Goal: Task Accomplishment & Management: Manage account settings

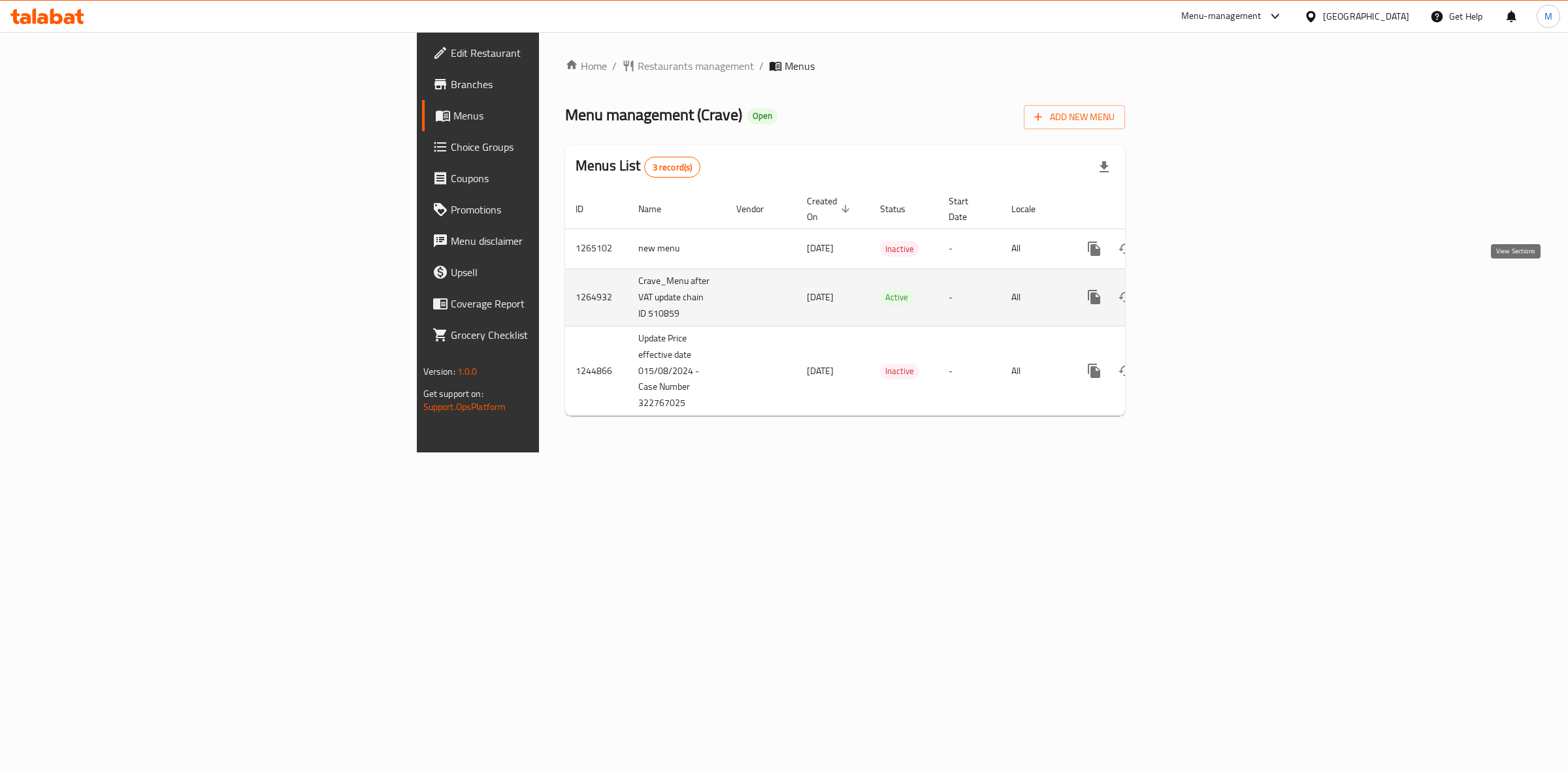
click at [1204, 291] on link "enhanced table" at bounding box center [1189, 297] width 31 height 31
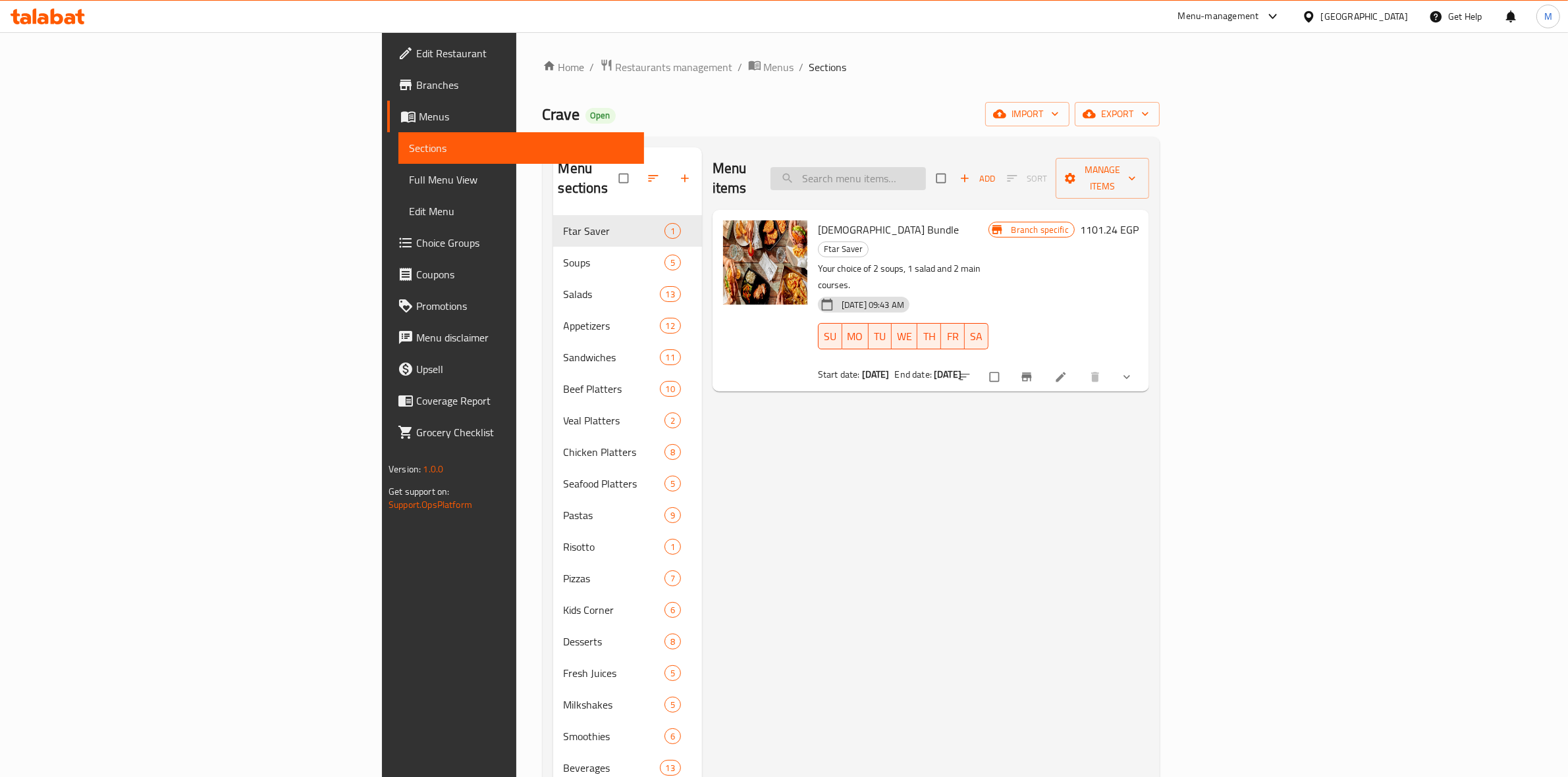
click at [926, 175] on input "search" at bounding box center [847, 178] width 155 height 23
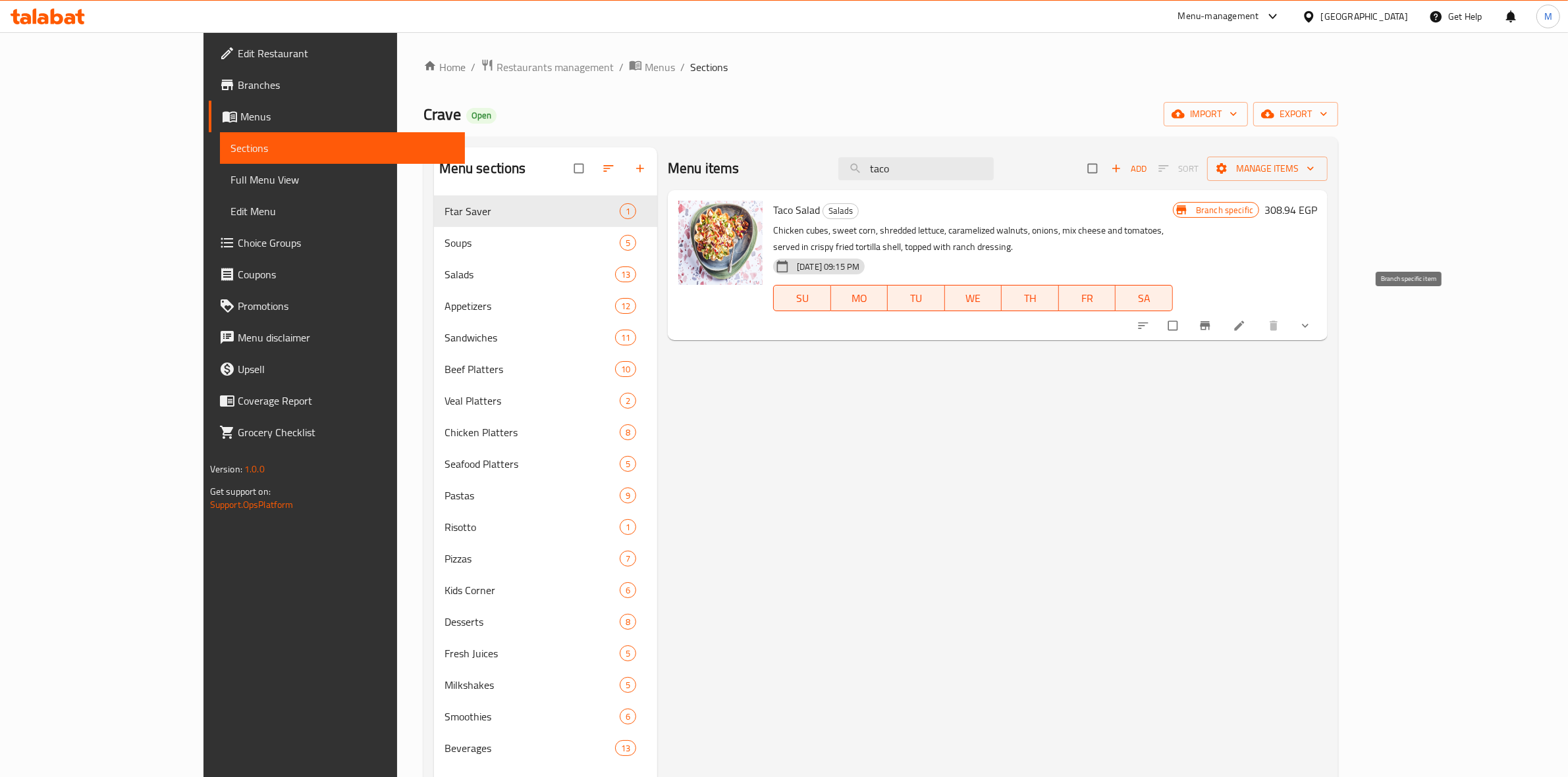
type input "taco"
click at [1212, 319] on icon "Branch-specific-item" at bounding box center [1205, 325] width 13 height 13
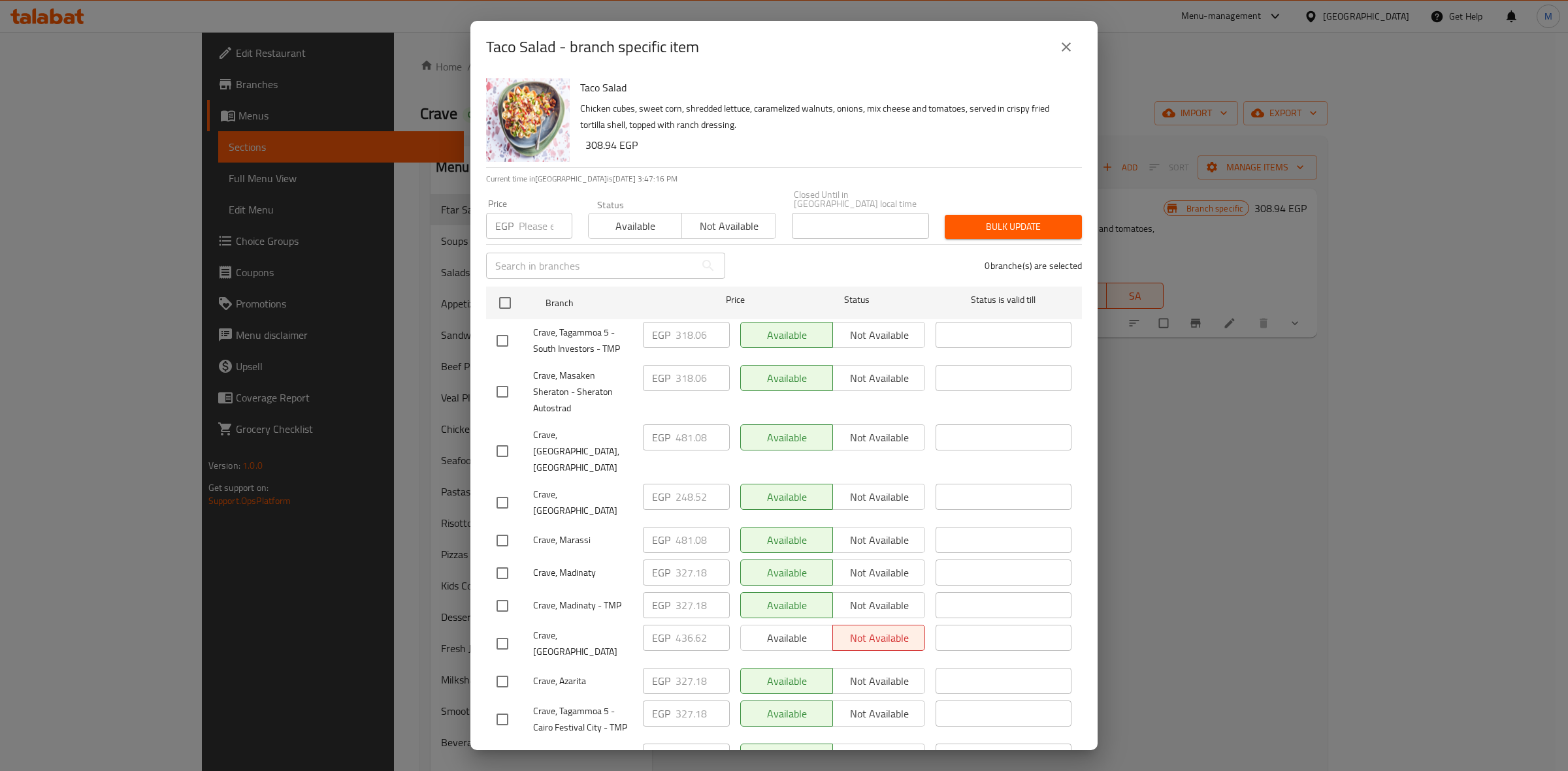
click at [498, 559] on input "checkbox" at bounding box center [503, 573] width 27 height 27
checkbox input "true"
click at [687, 559] on input "327.18" at bounding box center [702, 572] width 54 height 26
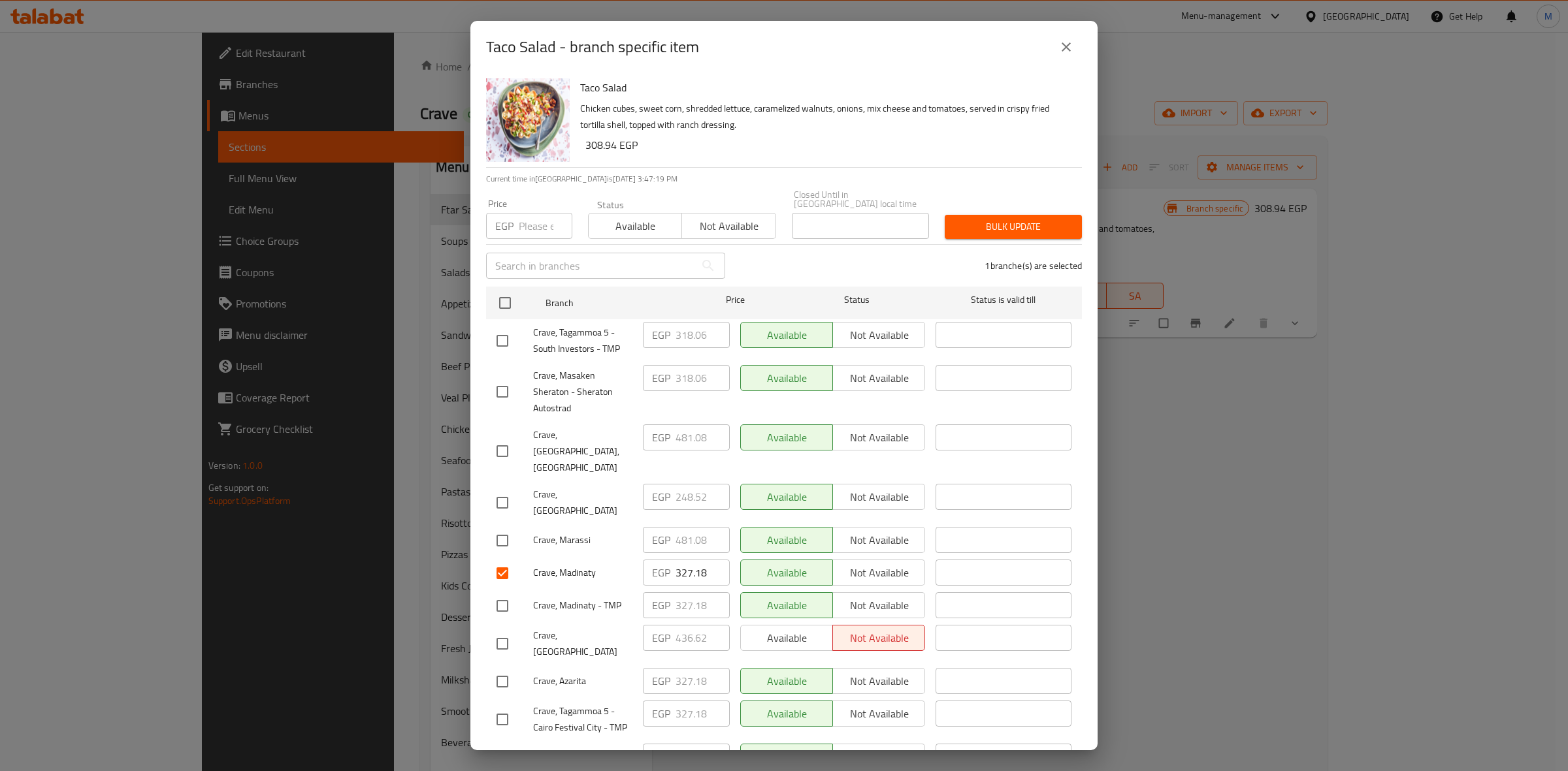
click at [508, 327] on input "checkbox" at bounding box center [503, 341] width 27 height 27
checkbox input "true"
click at [693, 324] on input "318.06" at bounding box center [702, 335] width 54 height 26
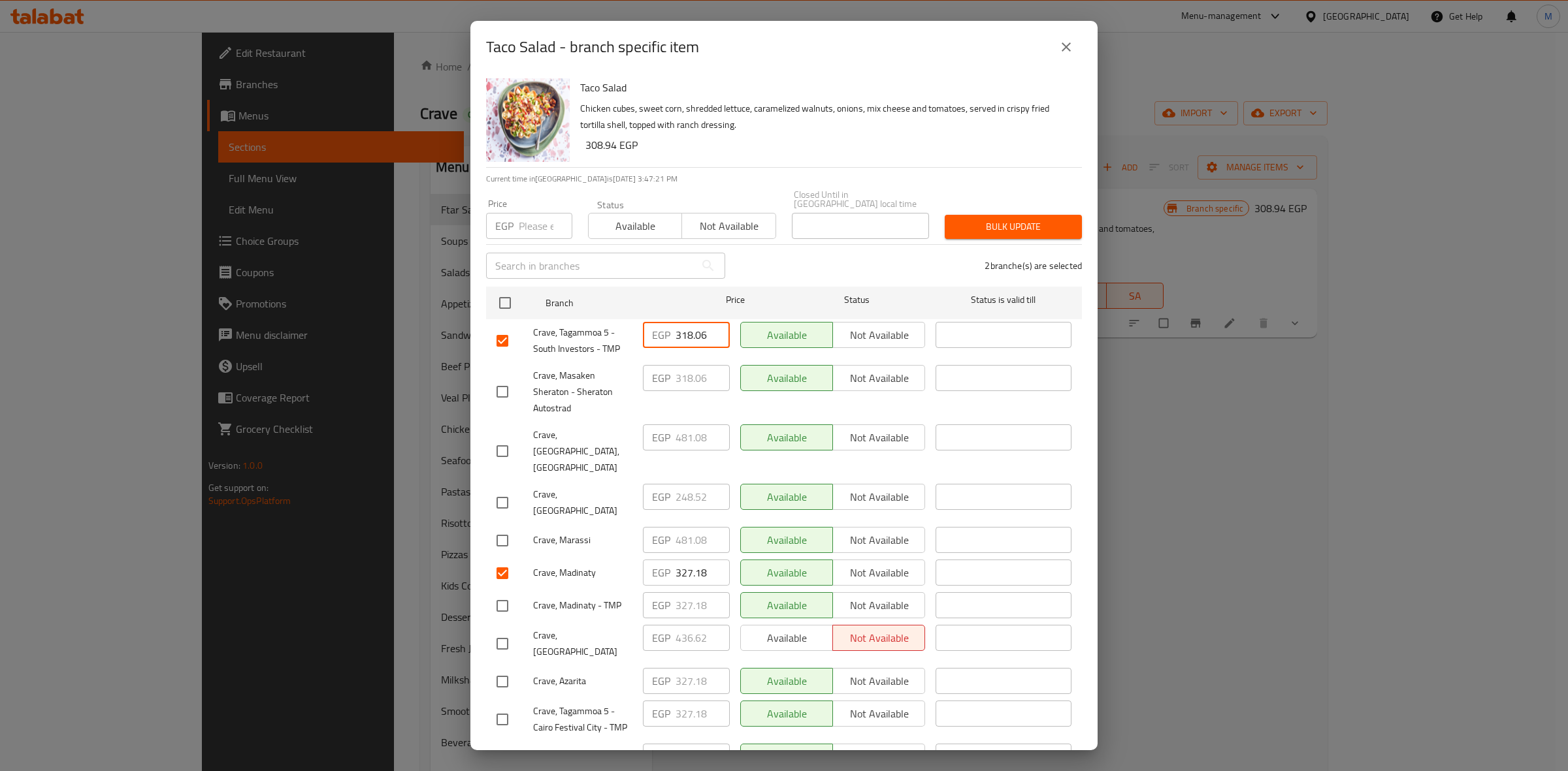
paste input "27.18"
type input "327.18"
click at [507, 384] on input "checkbox" at bounding box center [503, 392] width 27 height 27
checkbox input "true"
click at [686, 373] on input "318.06" at bounding box center [702, 378] width 54 height 26
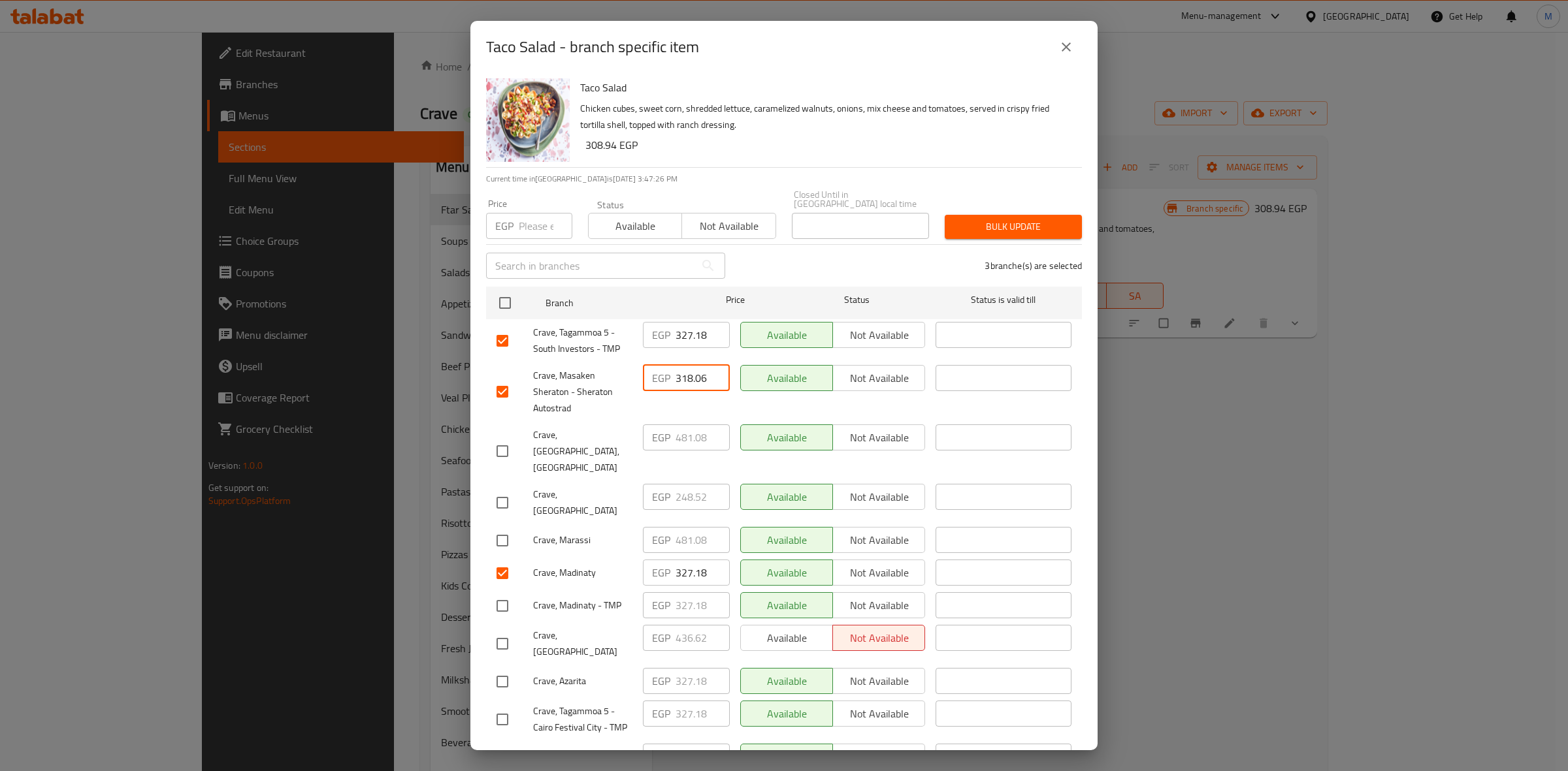
click at [686, 373] on input "318.06" at bounding box center [702, 378] width 54 height 26
paste input "27.18"
click at [686, 373] on input "318.06" at bounding box center [702, 378] width 54 height 26
type input "327.18"
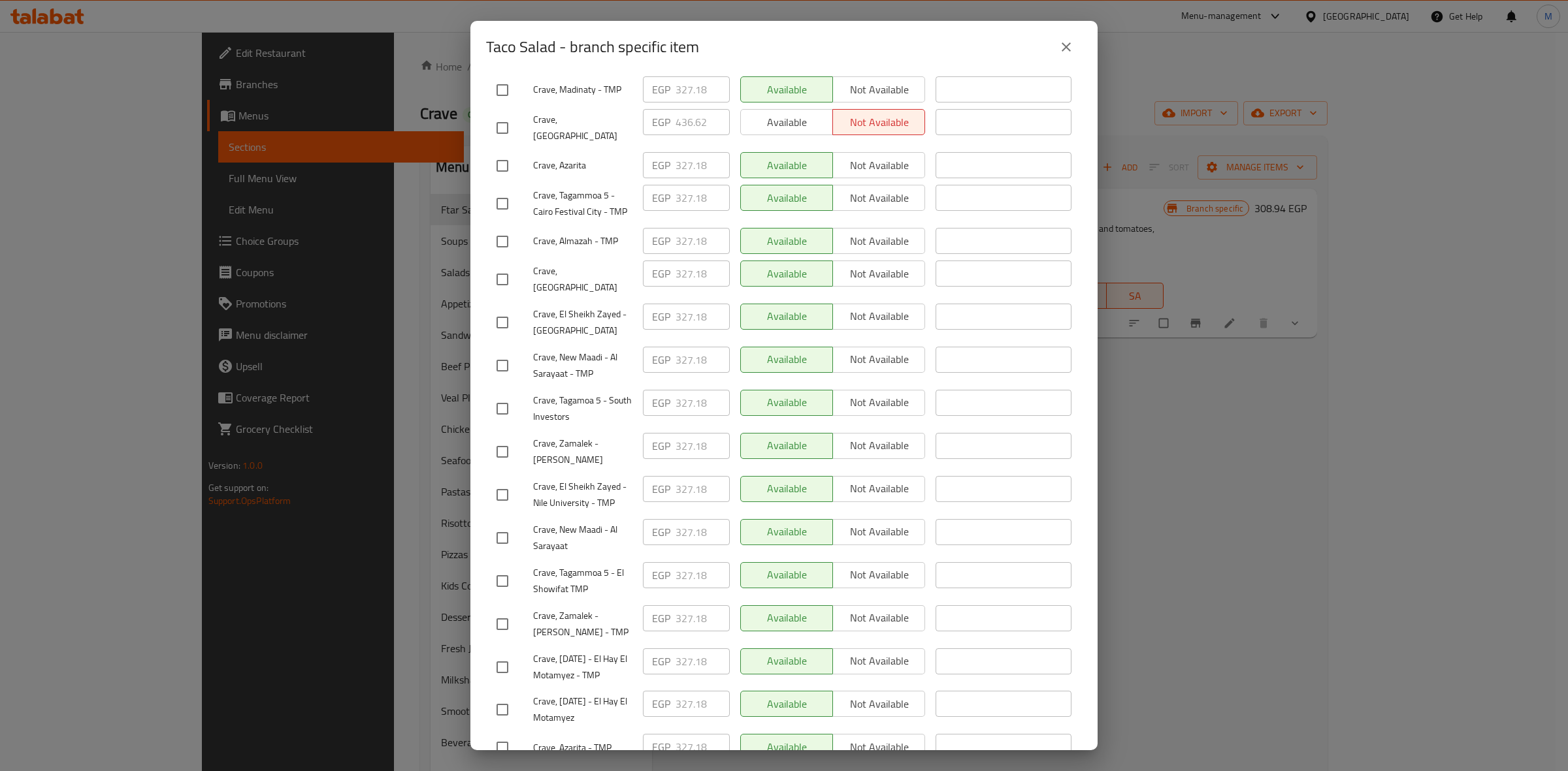
scroll to position [522, 0]
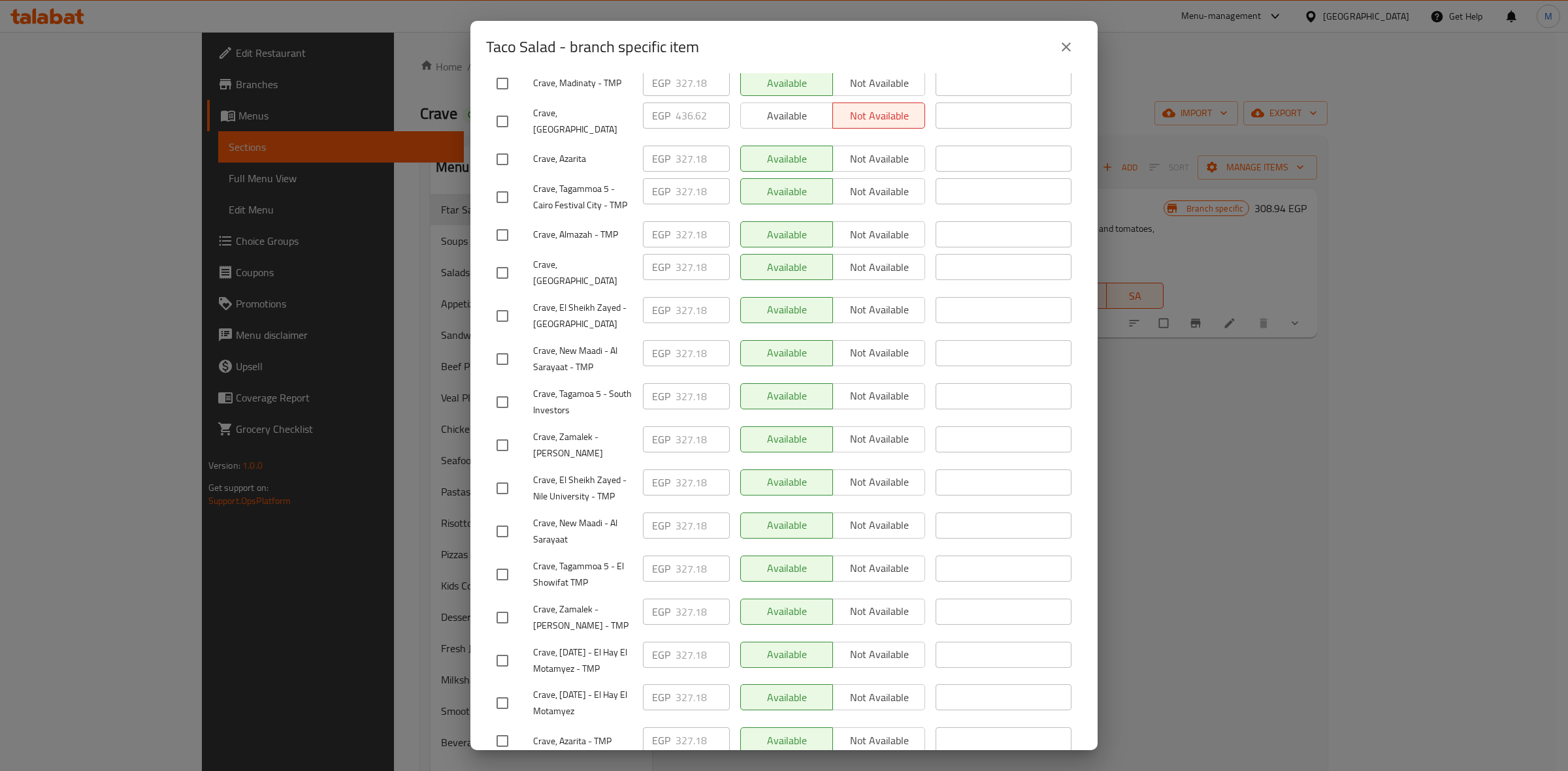
click at [872, 767] on span "Save" at bounding box center [784, 775] width 575 height 17
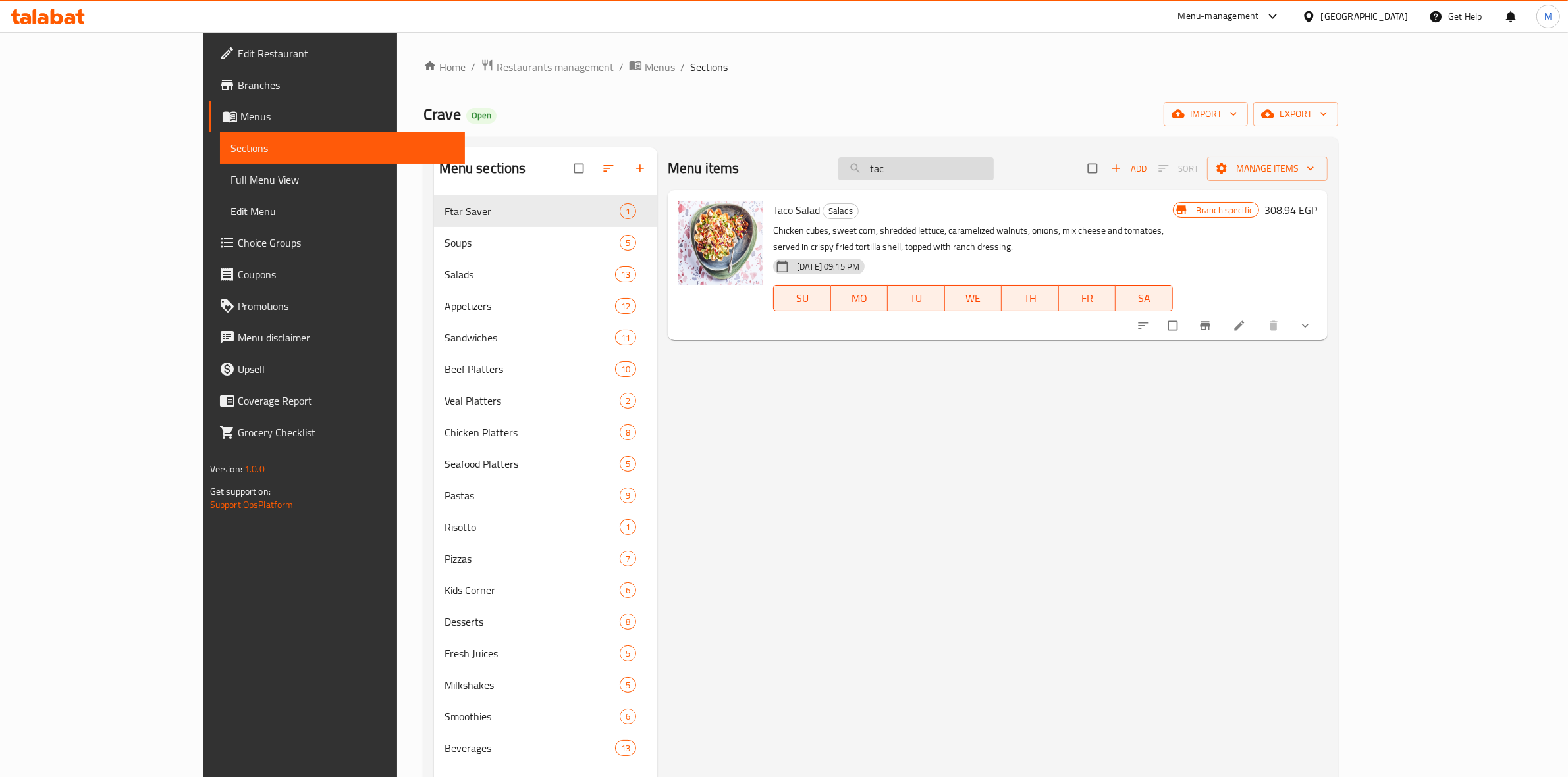
click at [993, 170] on input "tac" at bounding box center [915, 168] width 155 height 23
type input "t"
type input "ن"
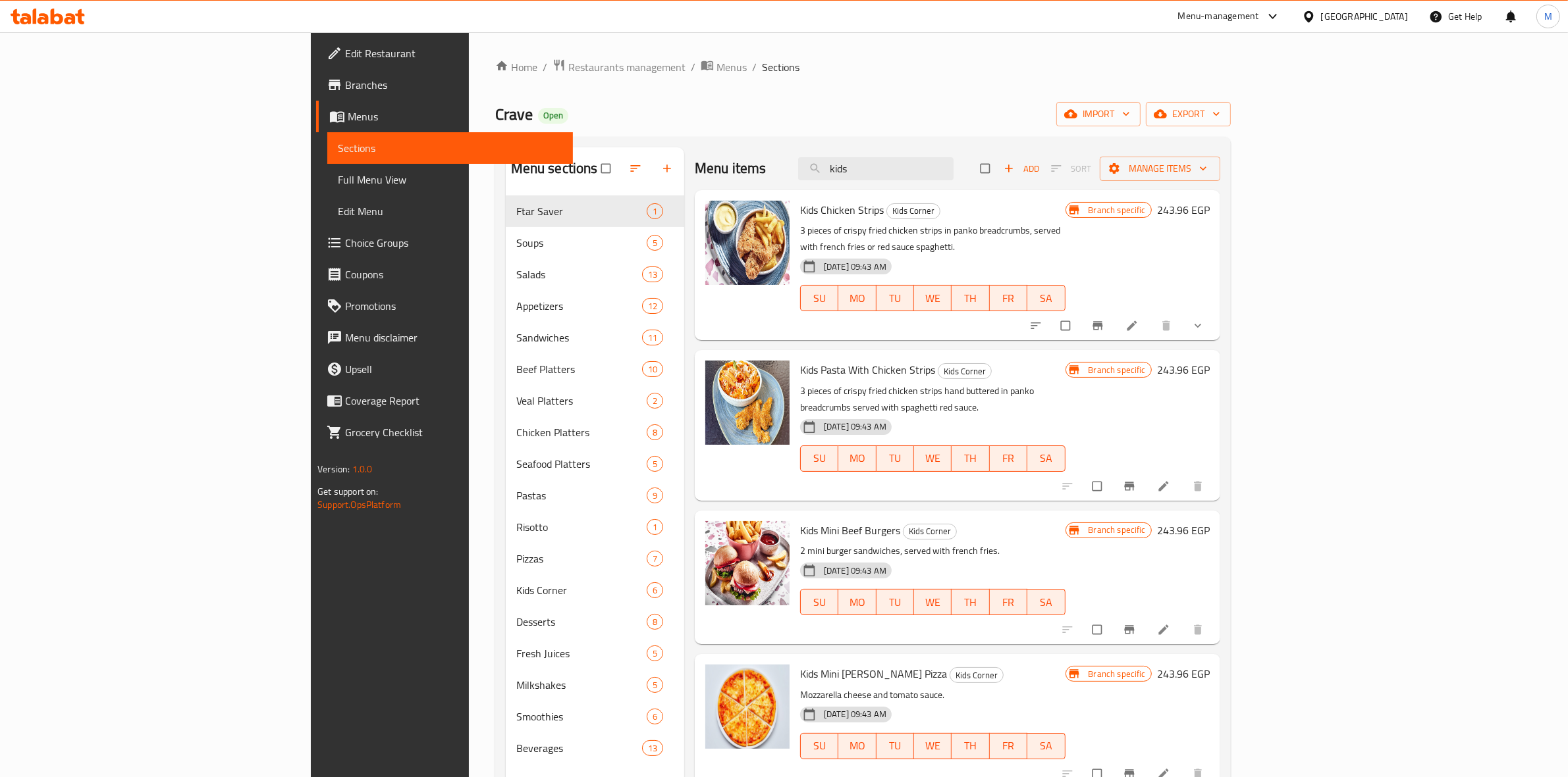
type input "kids"
click at [1136, 480] on icon "Branch-specific-item" at bounding box center [1129, 486] width 13 height 13
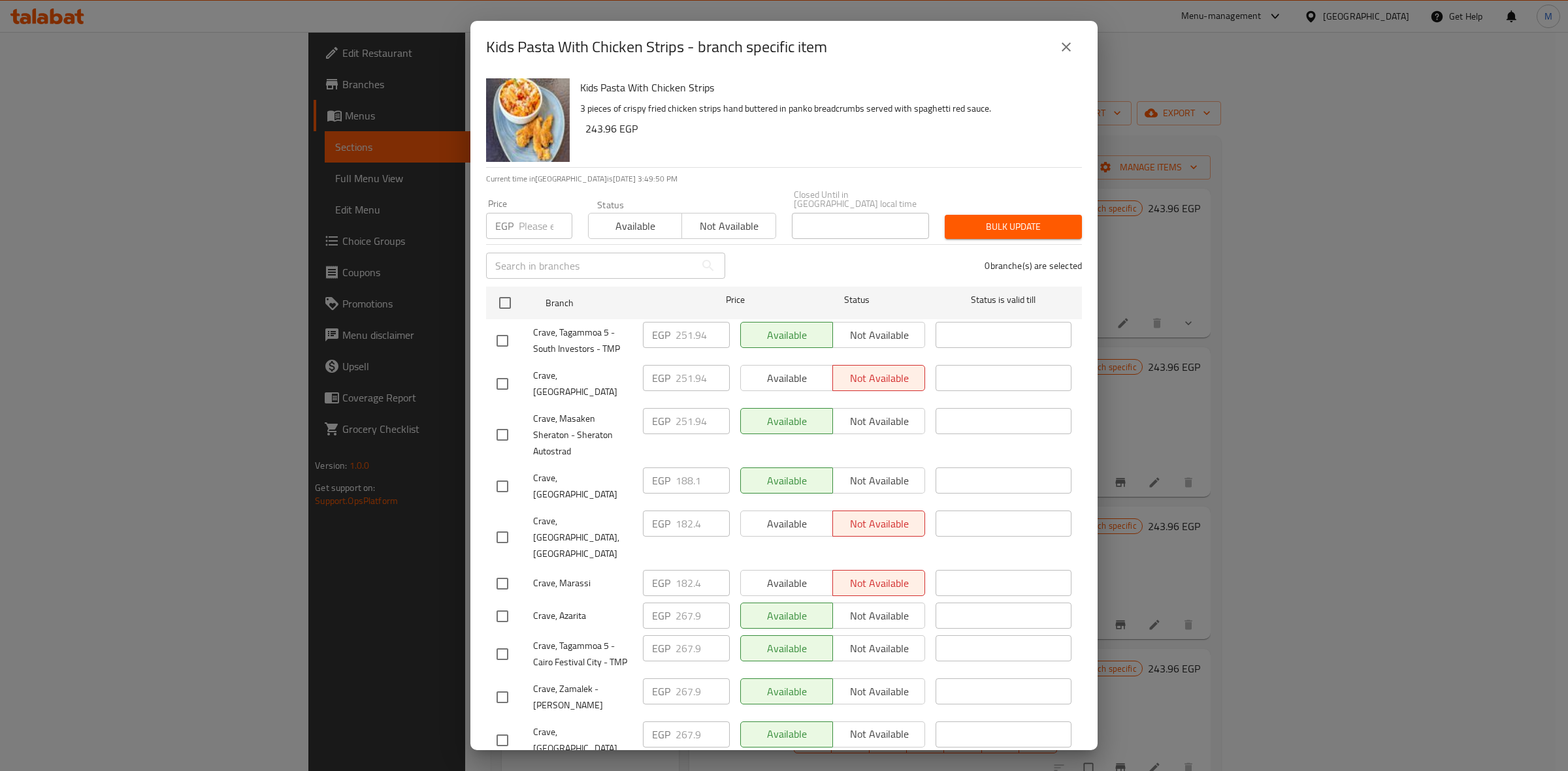
click at [507, 334] on input "checkbox" at bounding box center [503, 341] width 27 height 27
checkbox input "true"
click at [684, 328] on input "251.94" at bounding box center [702, 335] width 54 height 26
paste input "67.9"
type input "267.9"
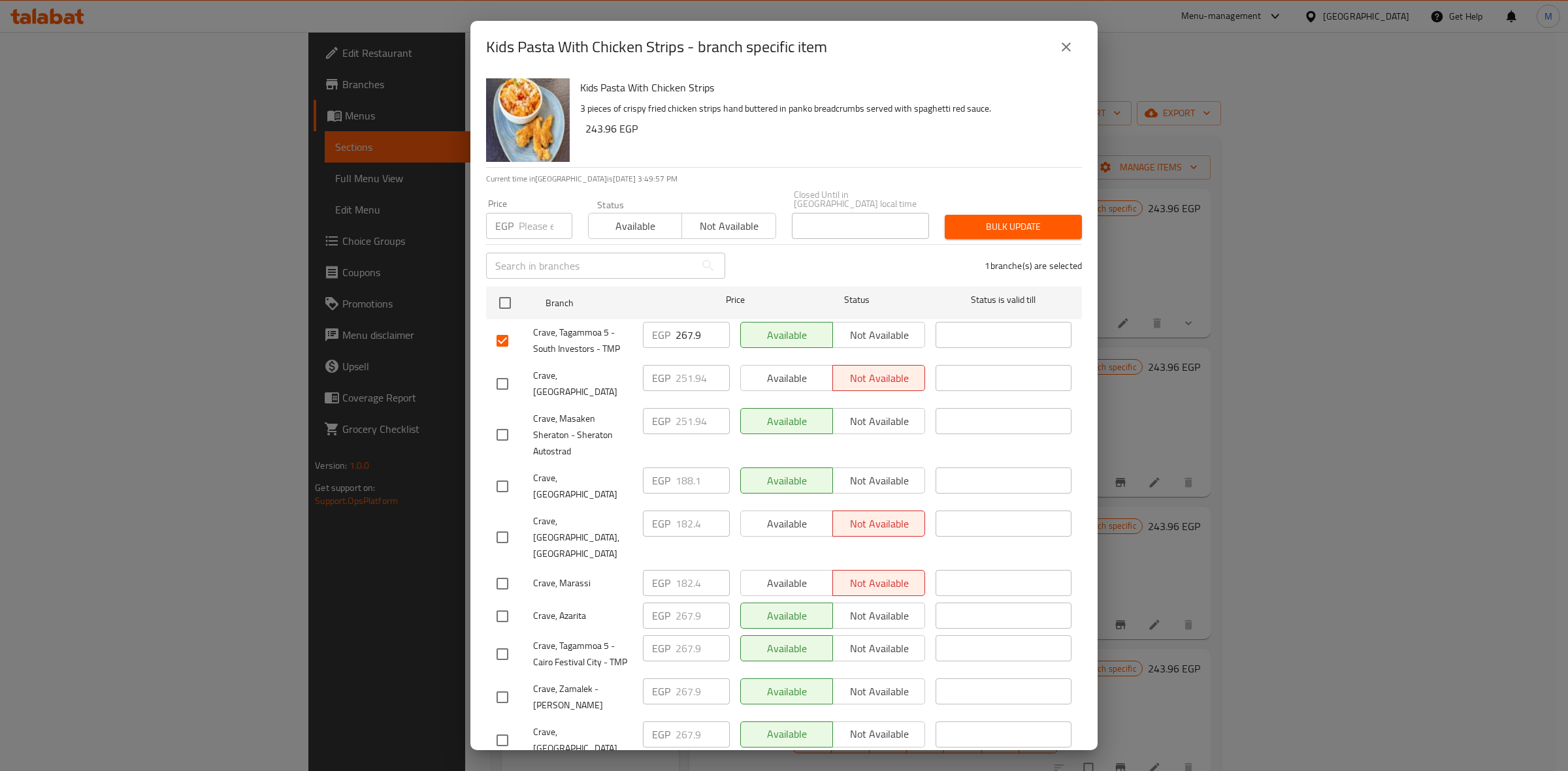
click at [505, 372] on input "checkbox" at bounding box center [503, 384] width 27 height 27
checkbox input "true"
click at [687, 369] on input "251.94" at bounding box center [702, 378] width 54 height 26
paste input "67.9"
click at [687, 369] on input "267.9" at bounding box center [702, 378] width 54 height 26
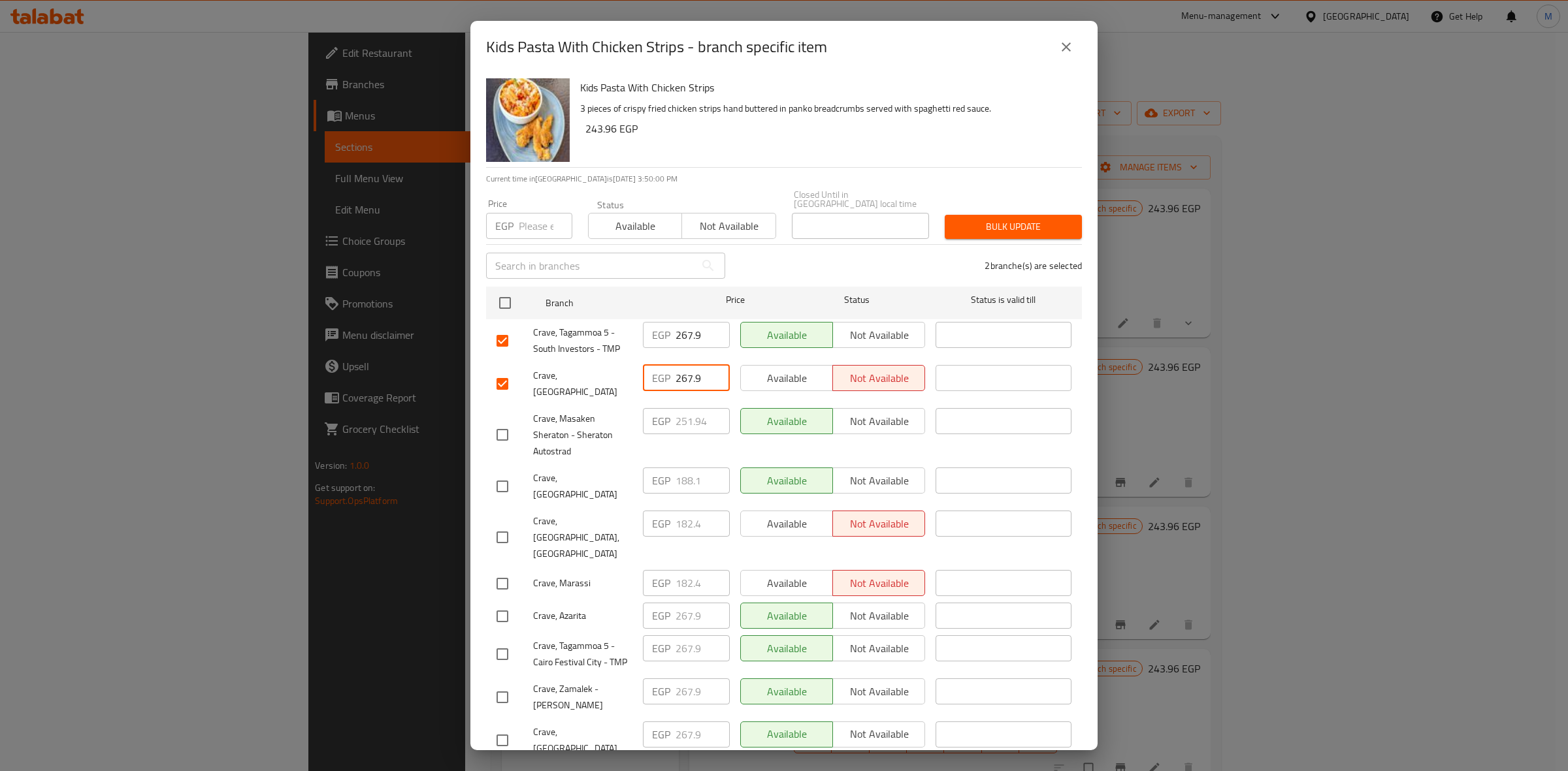
type input "267.9"
click at [502, 421] on input "checkbox" at bounding box center [503, 435] width 27 height 27
checkbox input "true"
click at [688, 409] on input "251.94" at bounding box center [702, 421] width 54 height 26
paste input "67.9"
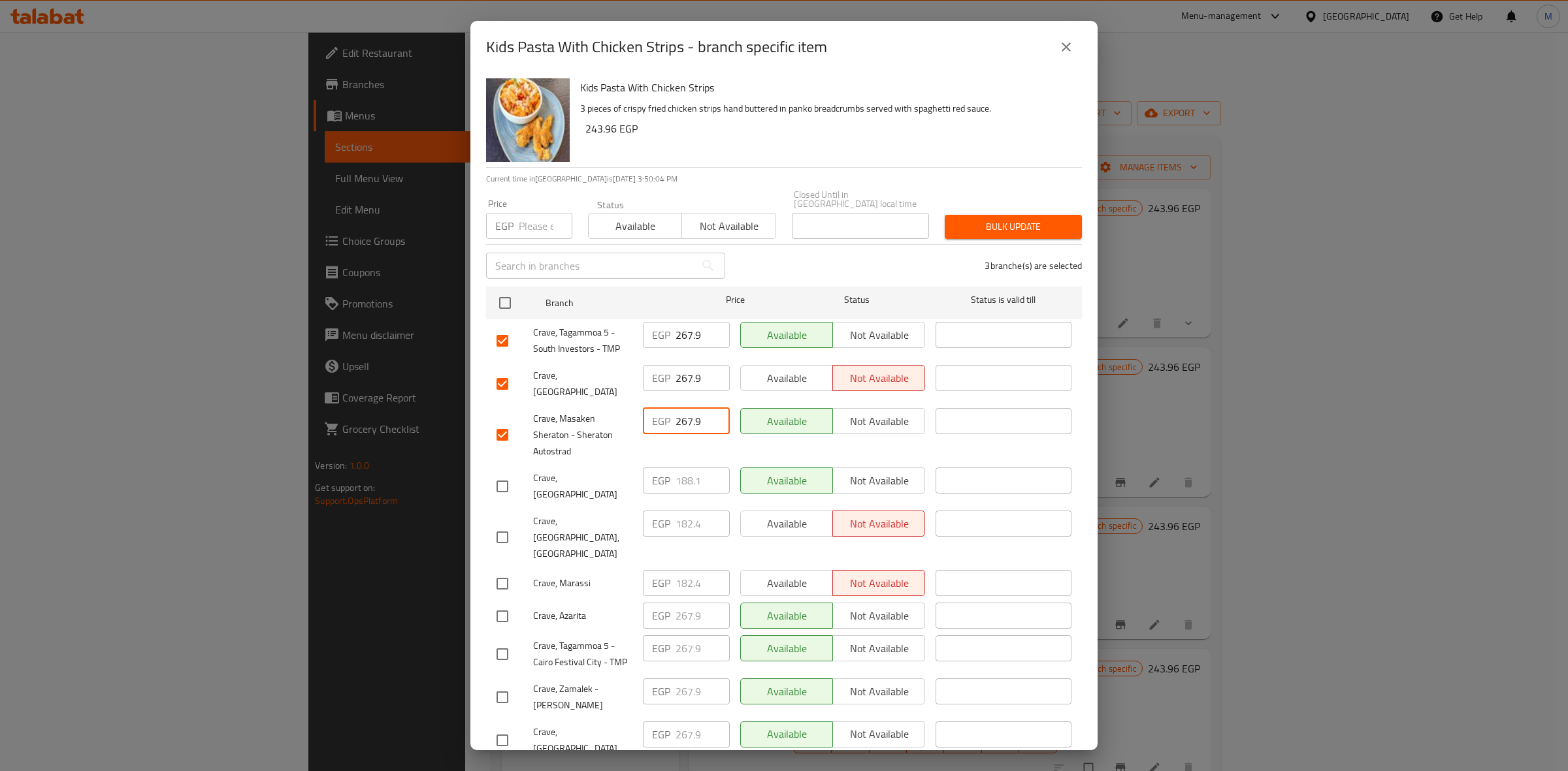
type input "267.9"
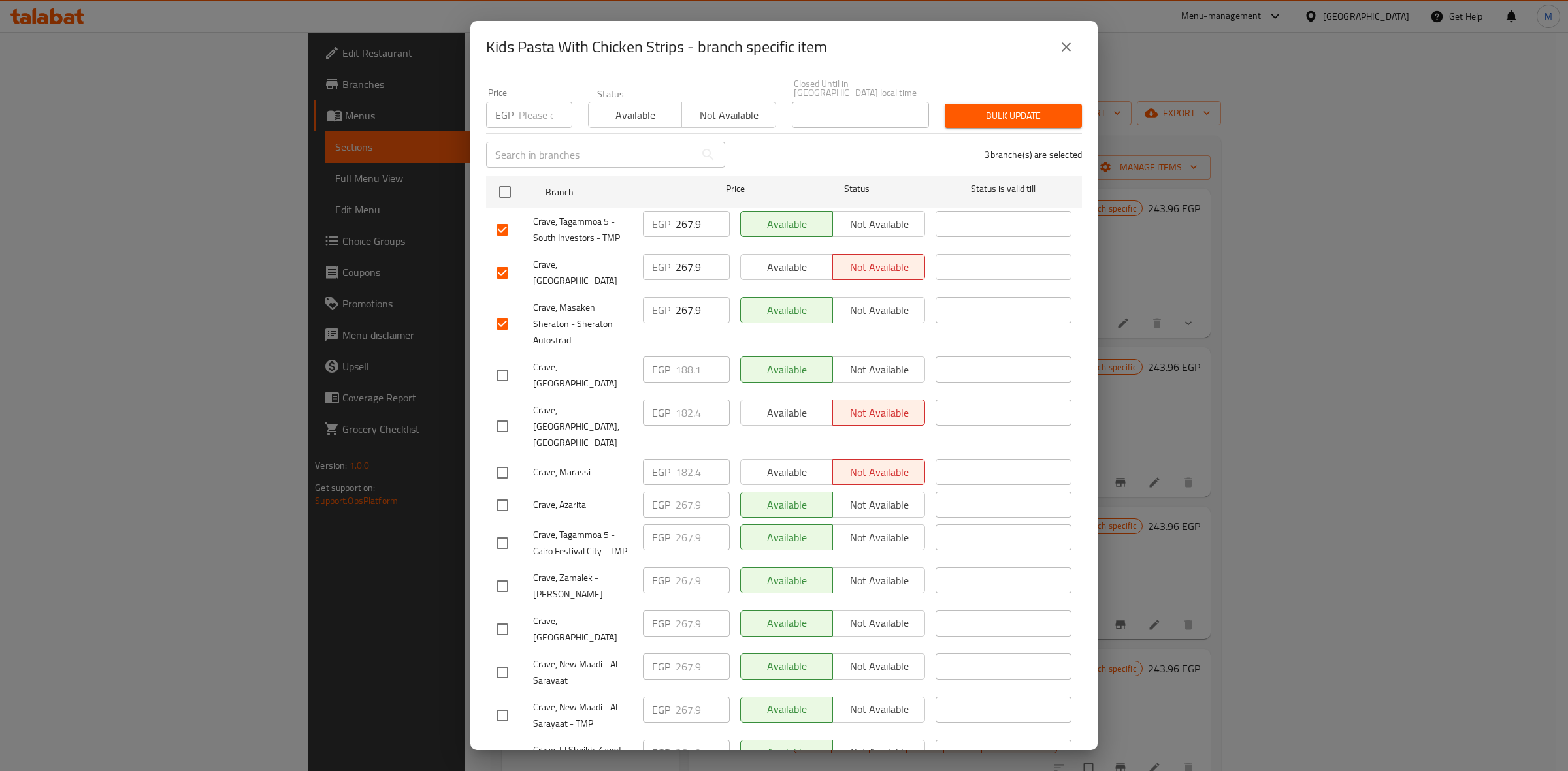
scroll to position [0, 0]
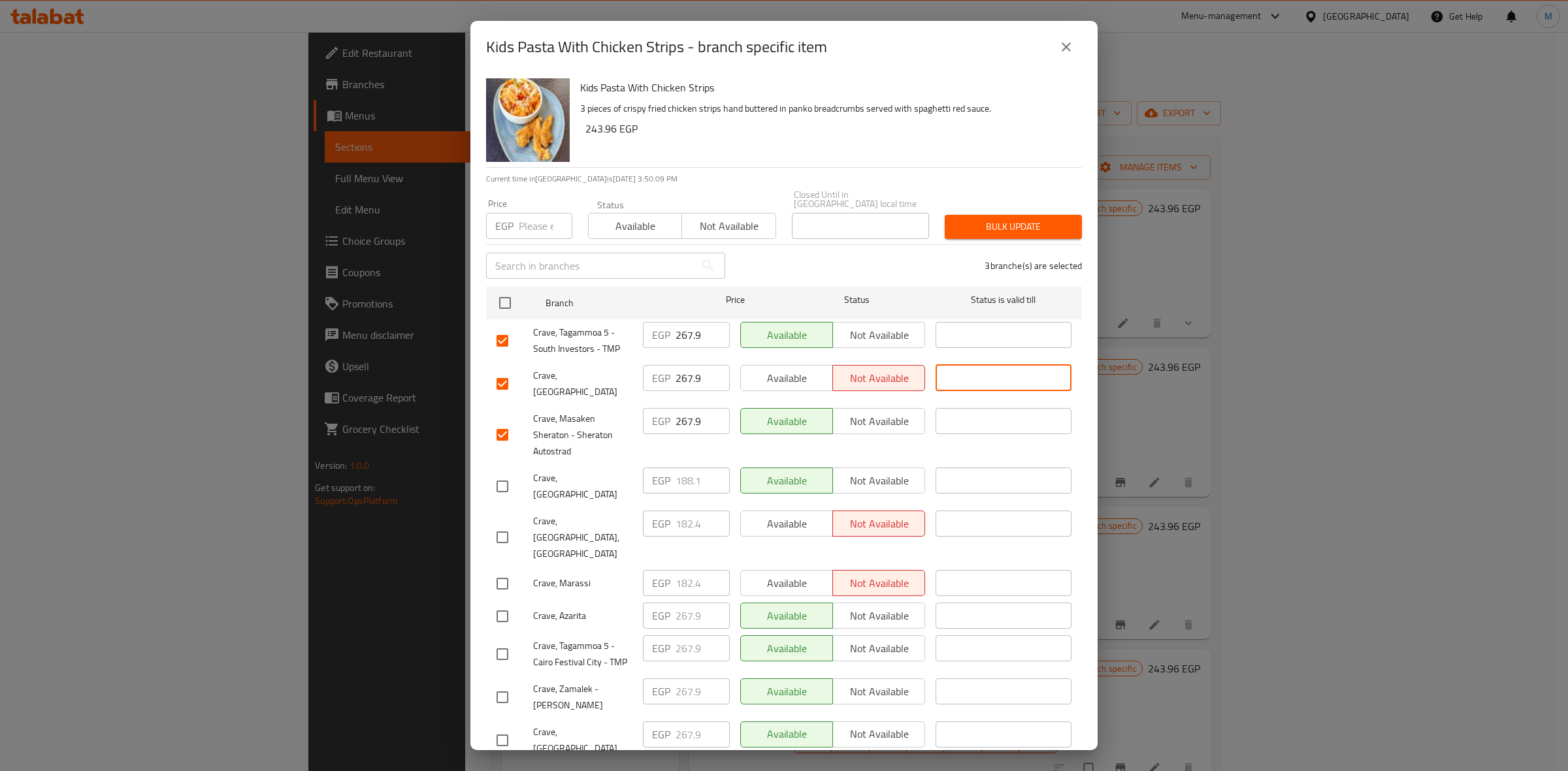
click at [1031, 380] on input "text" at bounding box center [1004, 378] width 136 height 26
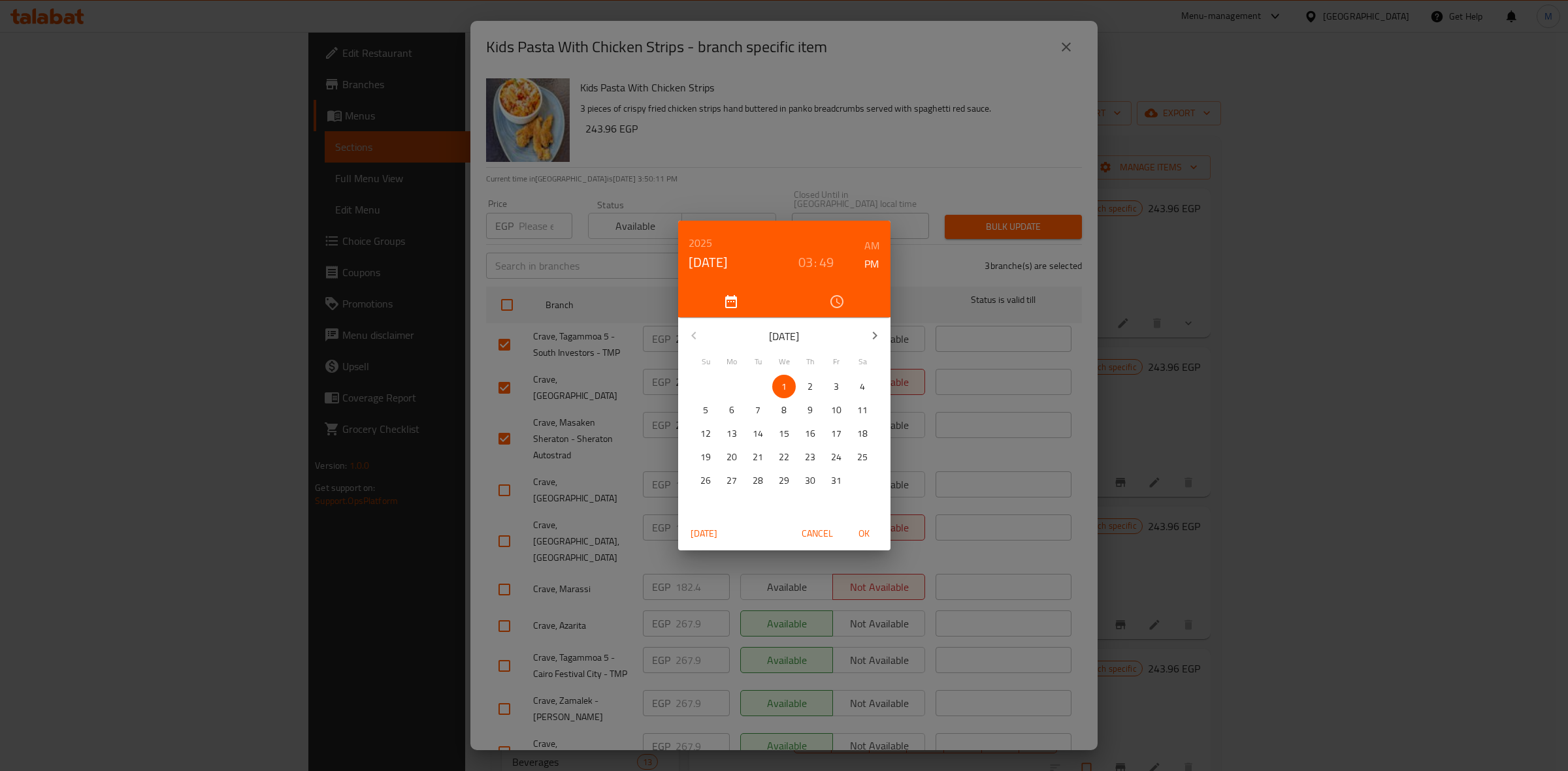
click at [1034, 107] on div "[DATE] 03 : 49 AM PM [DATE] Su Mo Tu We Th Fr Sa 28 29 30 1 2 3 4 5 6 7 8 9 10 …" at bounding box center [784, 385] width 1568 height 771
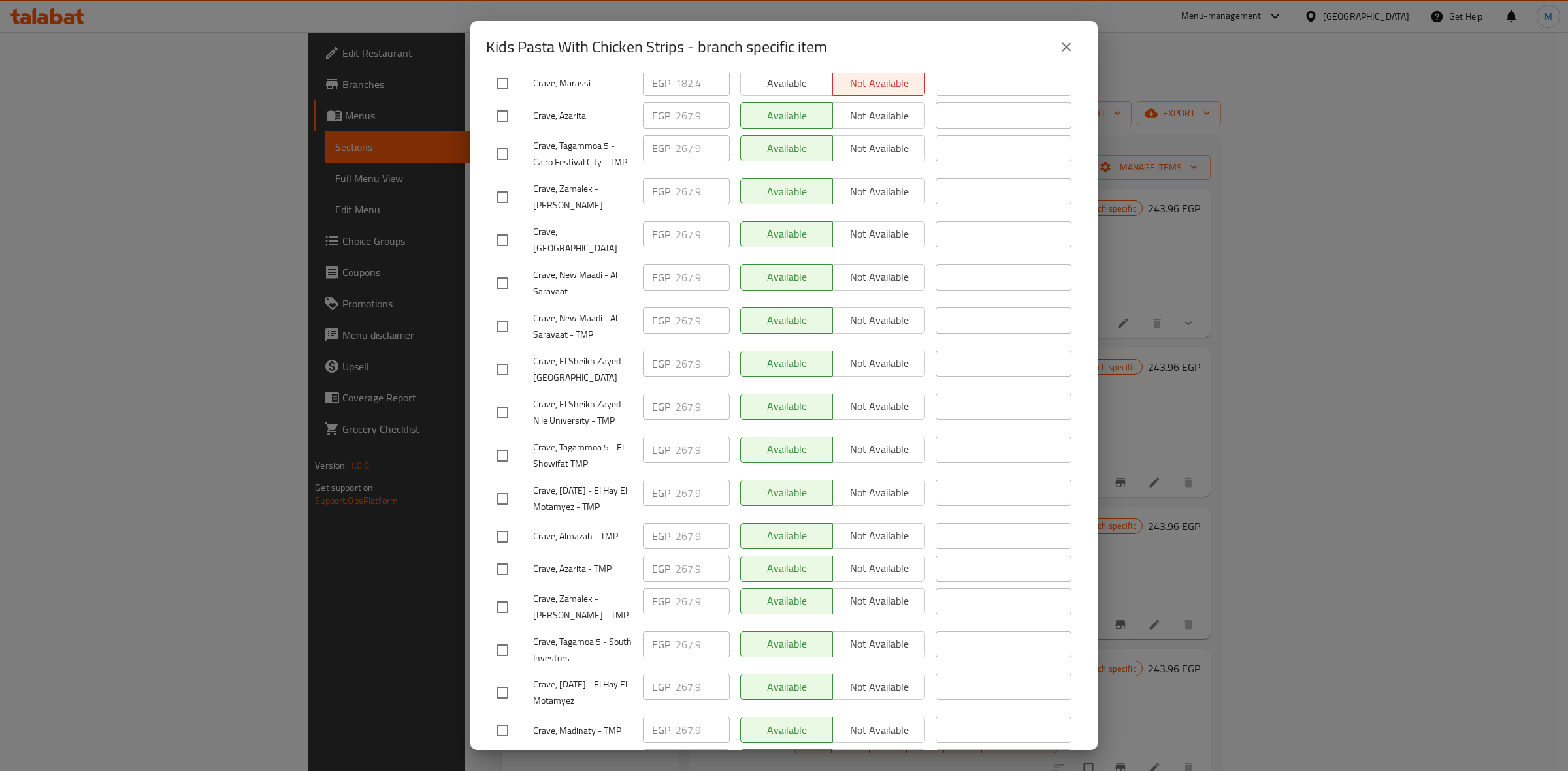
scroll to position [522, 0]
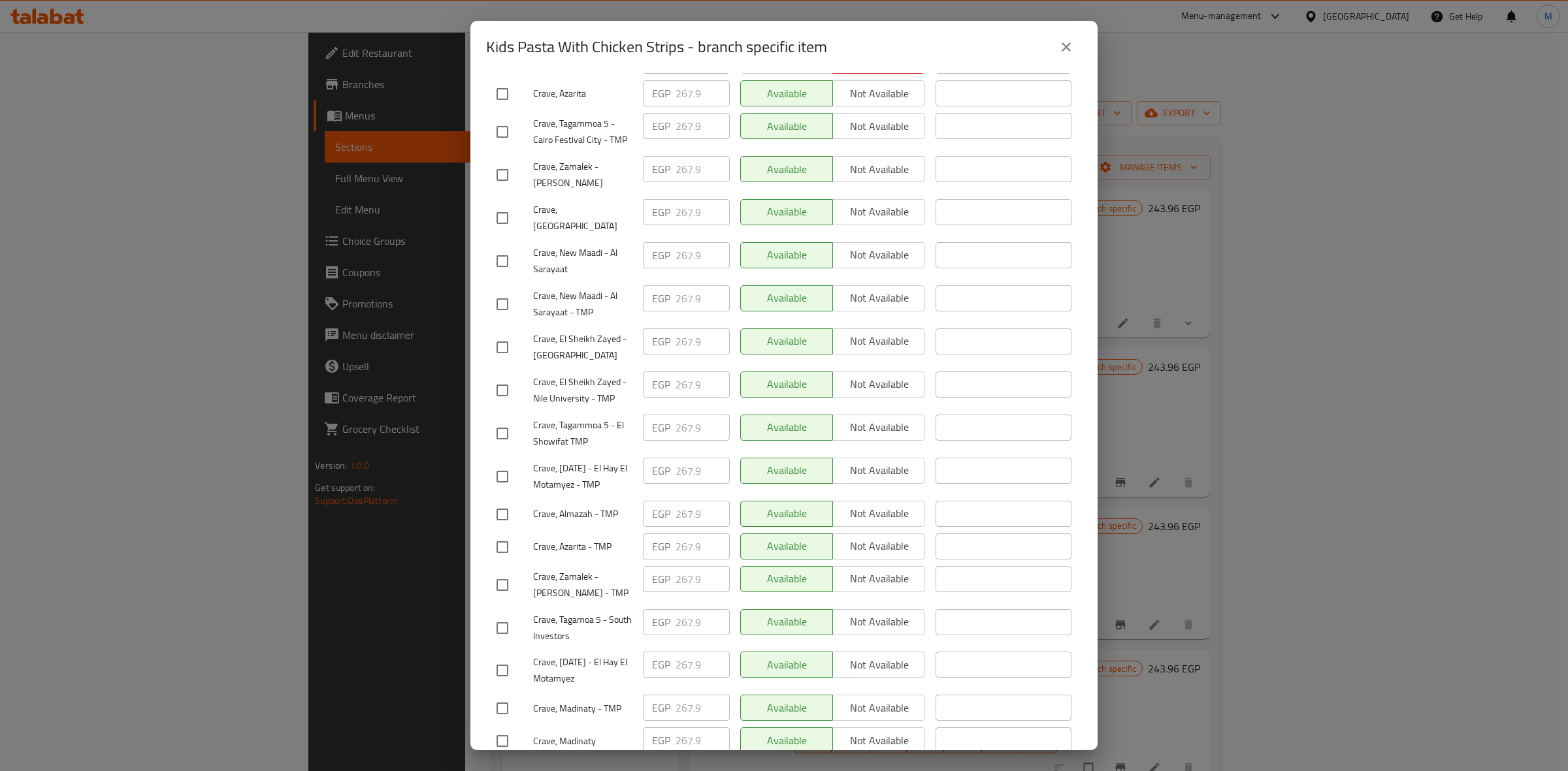
click at [984, 767] on span "Save" at bounding box center [784, 775] width 575 height 17
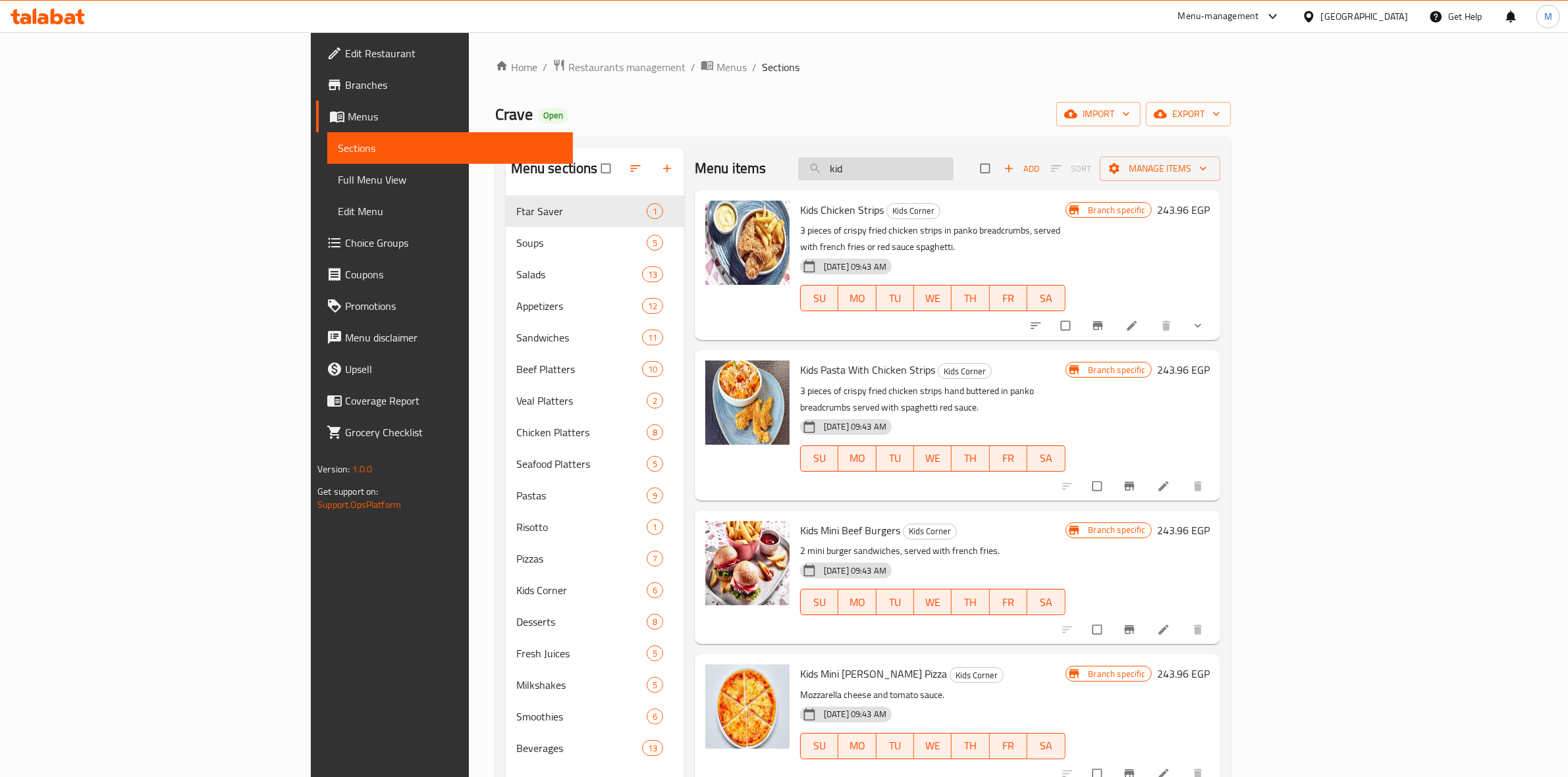
click at [954, 167] on input "kid" at bounding box center [875, 168] width 155 height 23
type input "k"
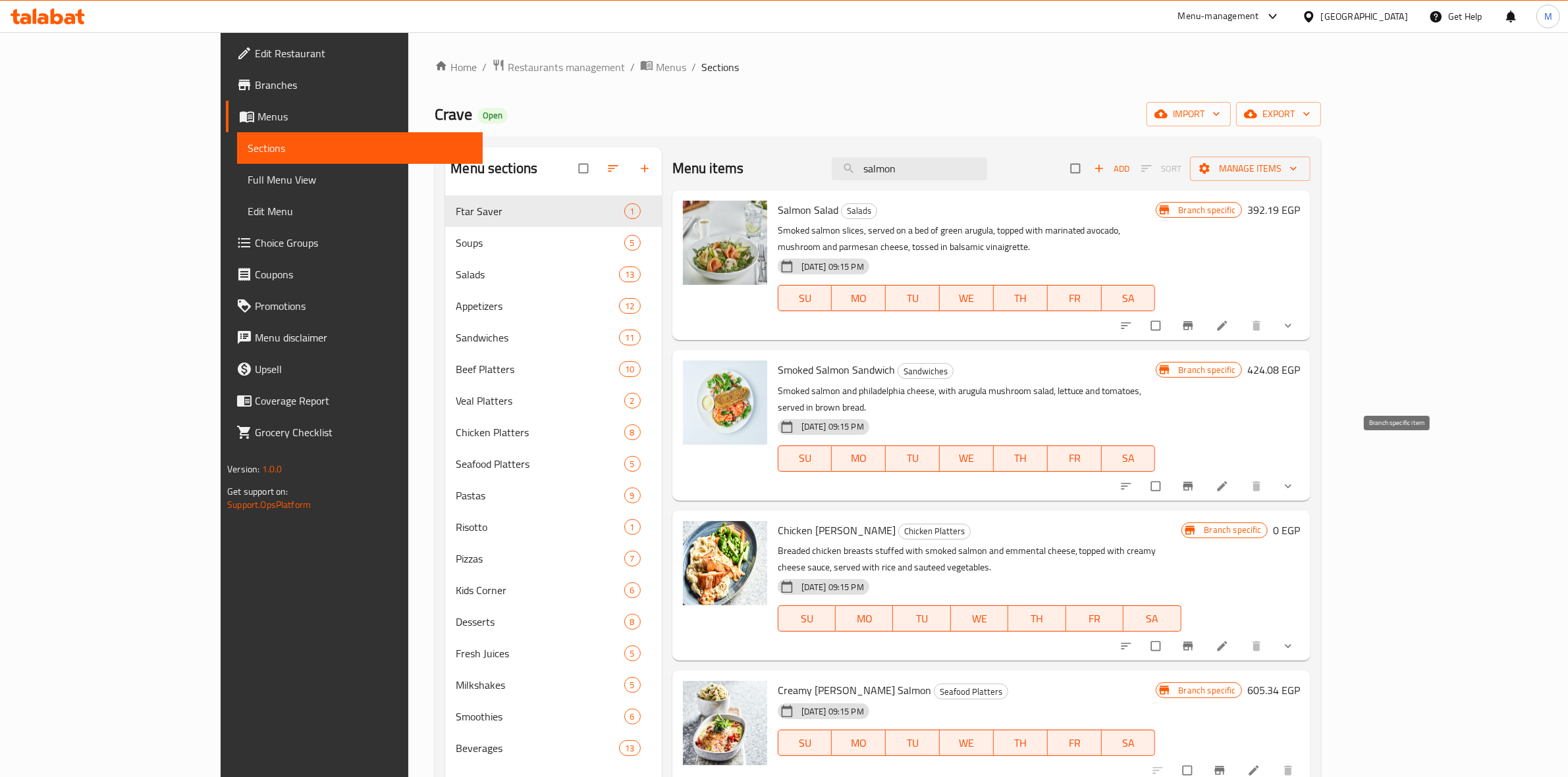
type input "salmon"
click at [1195, 480] on icon "Branch-specific-item" at bounding box center [1187, 486] width 13 height 13
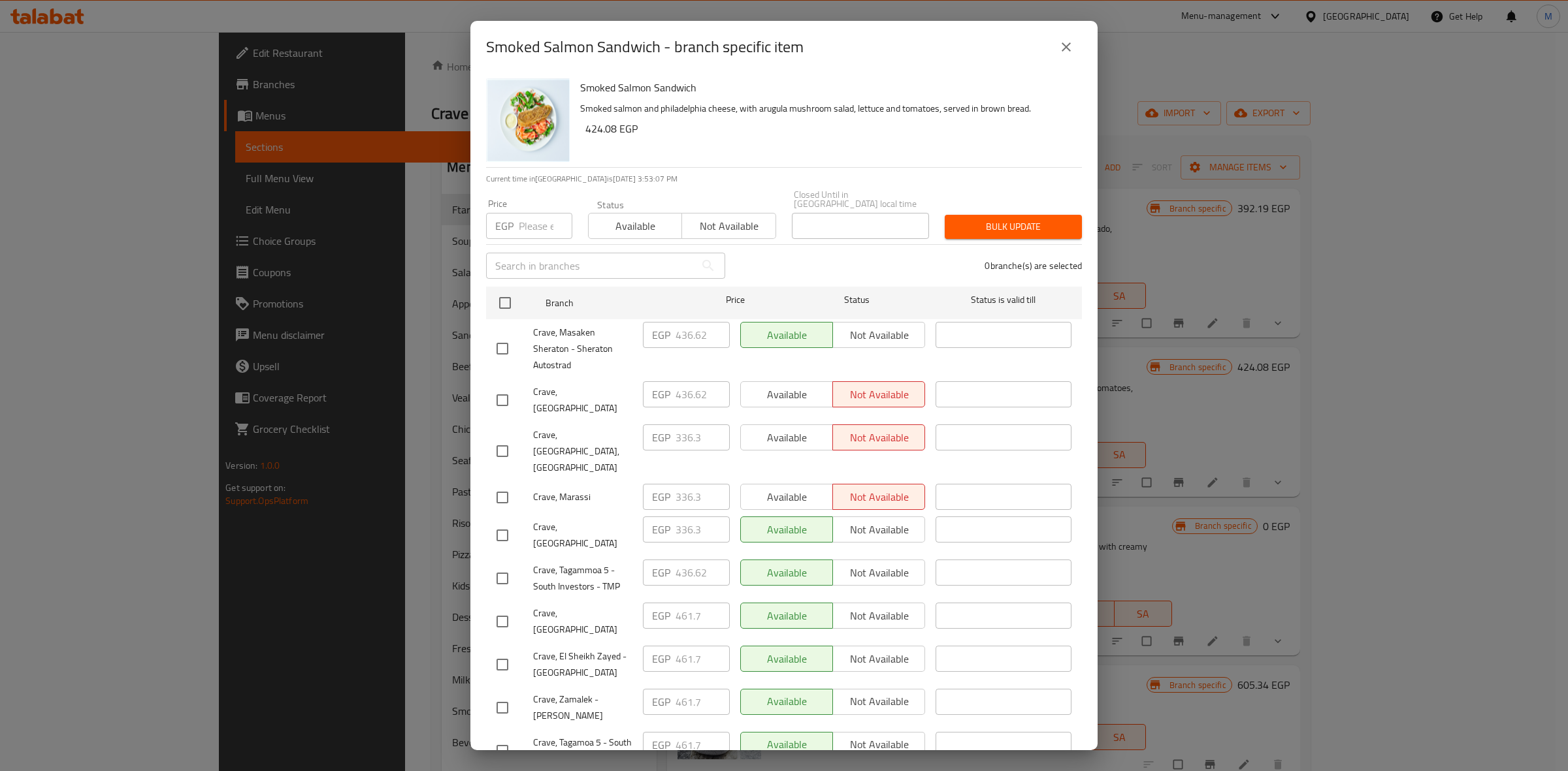
click at [499, 335] on input "checkbox" at bounding box center [503, 349] width 27 height 27
checkbox input "true"
click at [675, 333] on input "436.62" at bounding box center [702, 335] width 54 height 26
paste input "61.70"
type input "461.70"
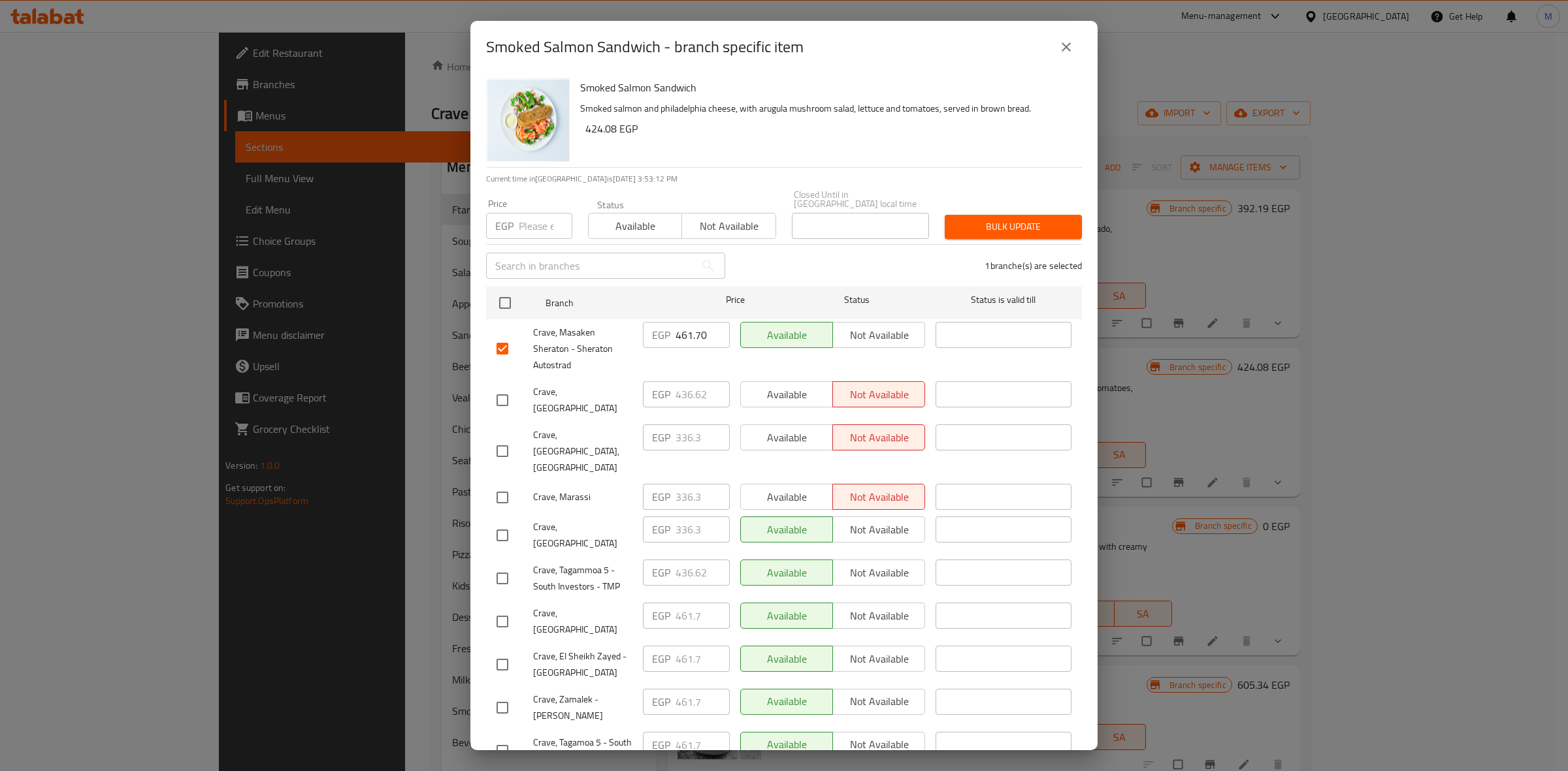
click at [499, 391] on input "checkbox" at bounding box center [503, 401] width 27 height 27
checkbox input "true"
click at [689, 390] on input "436.62" at bounding box center [702, 394] width 54 height 26
paste input "61.70"
type input "461.70"
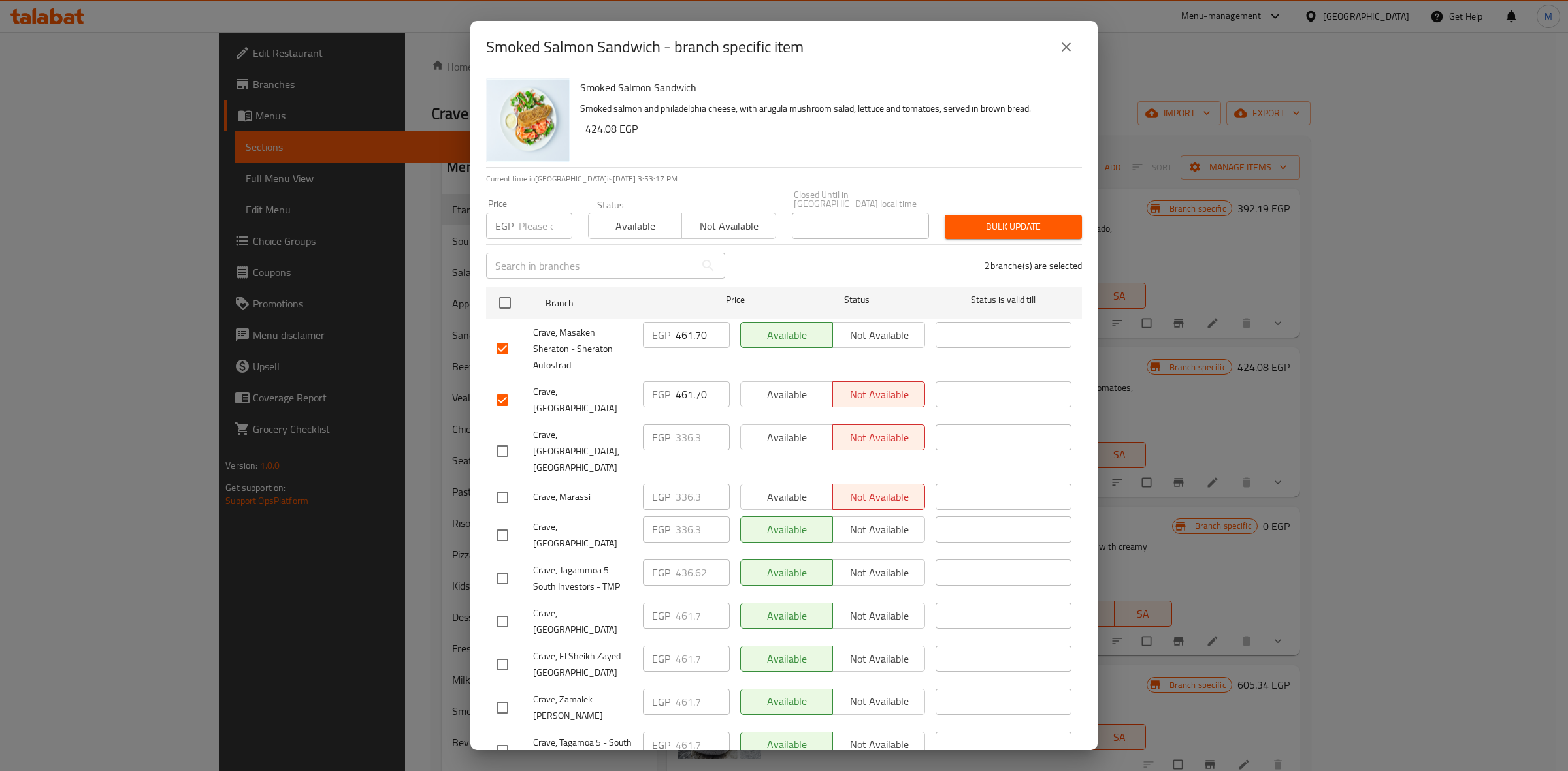
click at [508, 565] on input "checkbox" at bounding box center [503, 579] width 27 height 27
checkbox input "true"
click at [678, 559] on input "436.62" at bounding box center [702, 572] width 54 height 26
paste input "61.70"
type input "461.70"
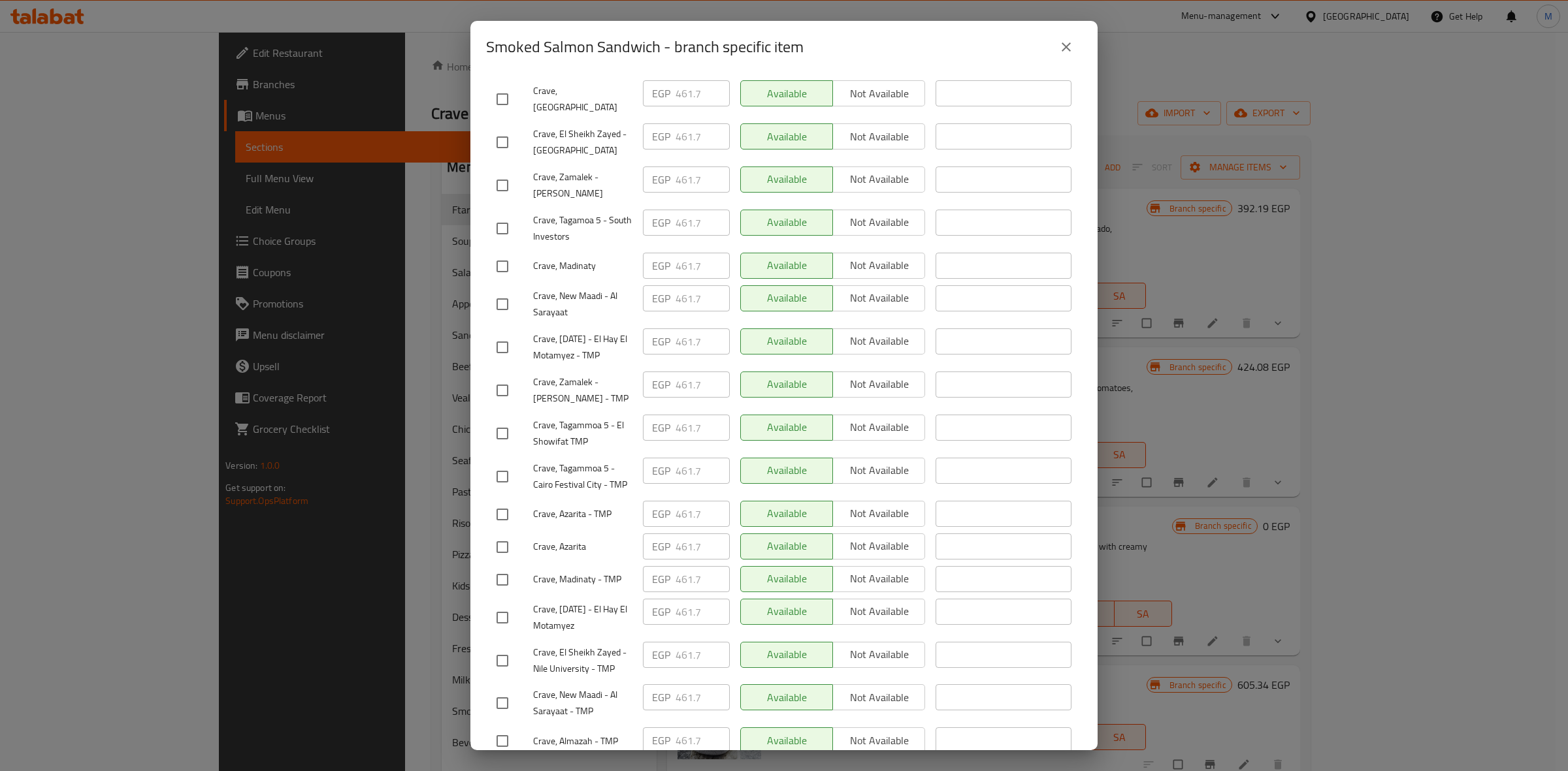
click at [930, 767] on span "Save" at bounding box center [784, 775] width 575 height 17
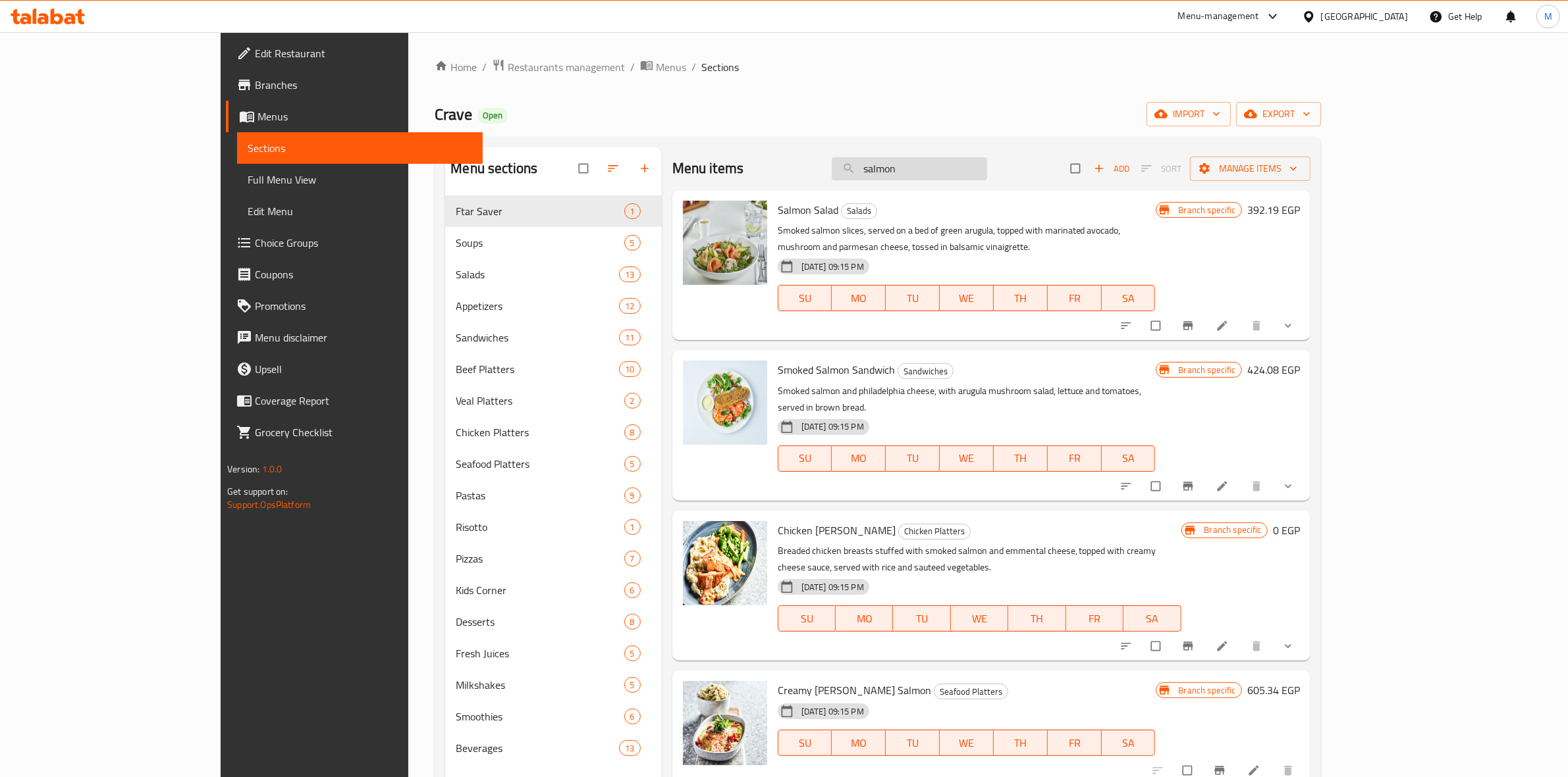
click at [937, 163] on input "salmon" at bounding box center [908, 168] width 155 height 23
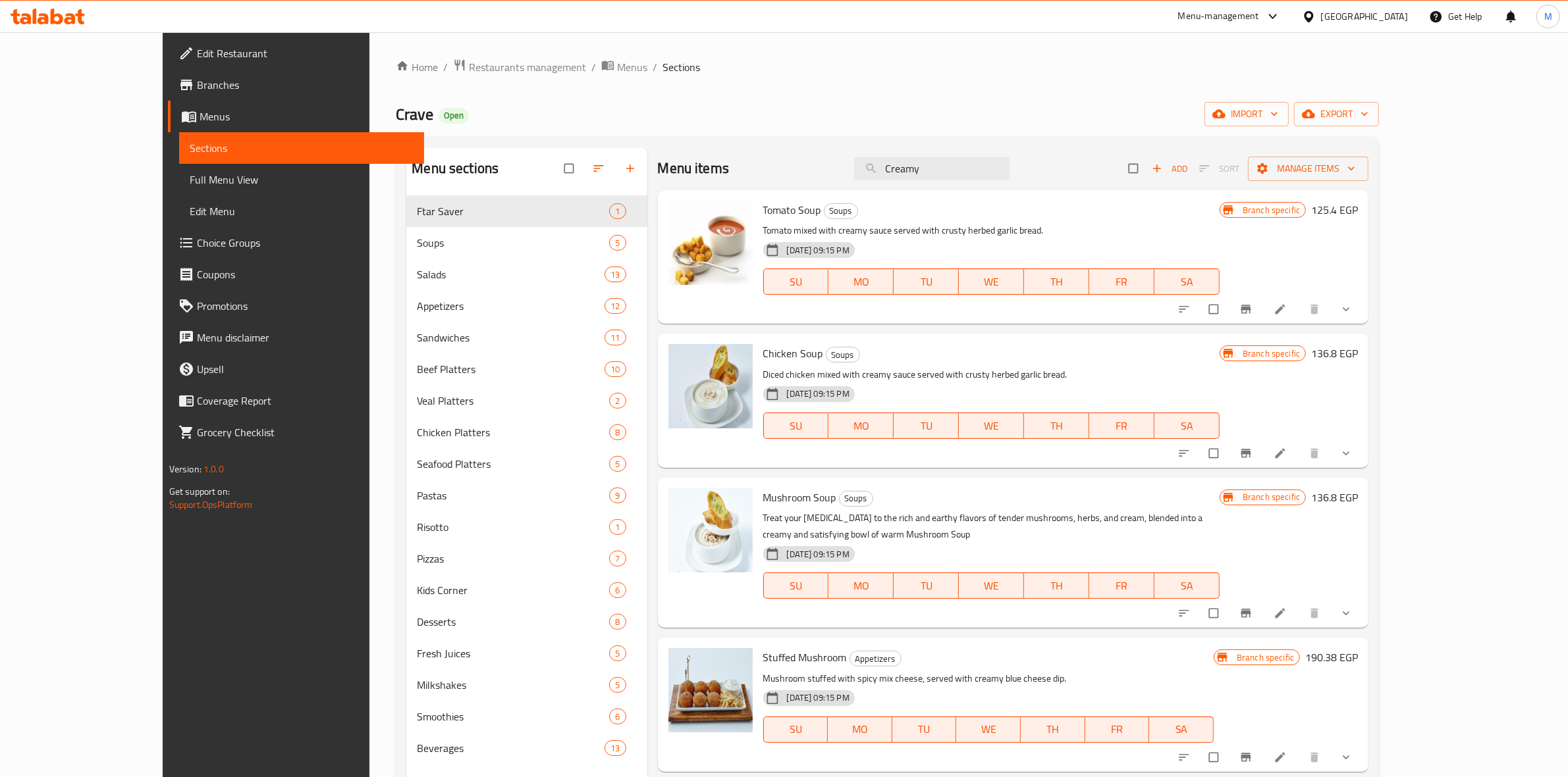
type input "Creamy"
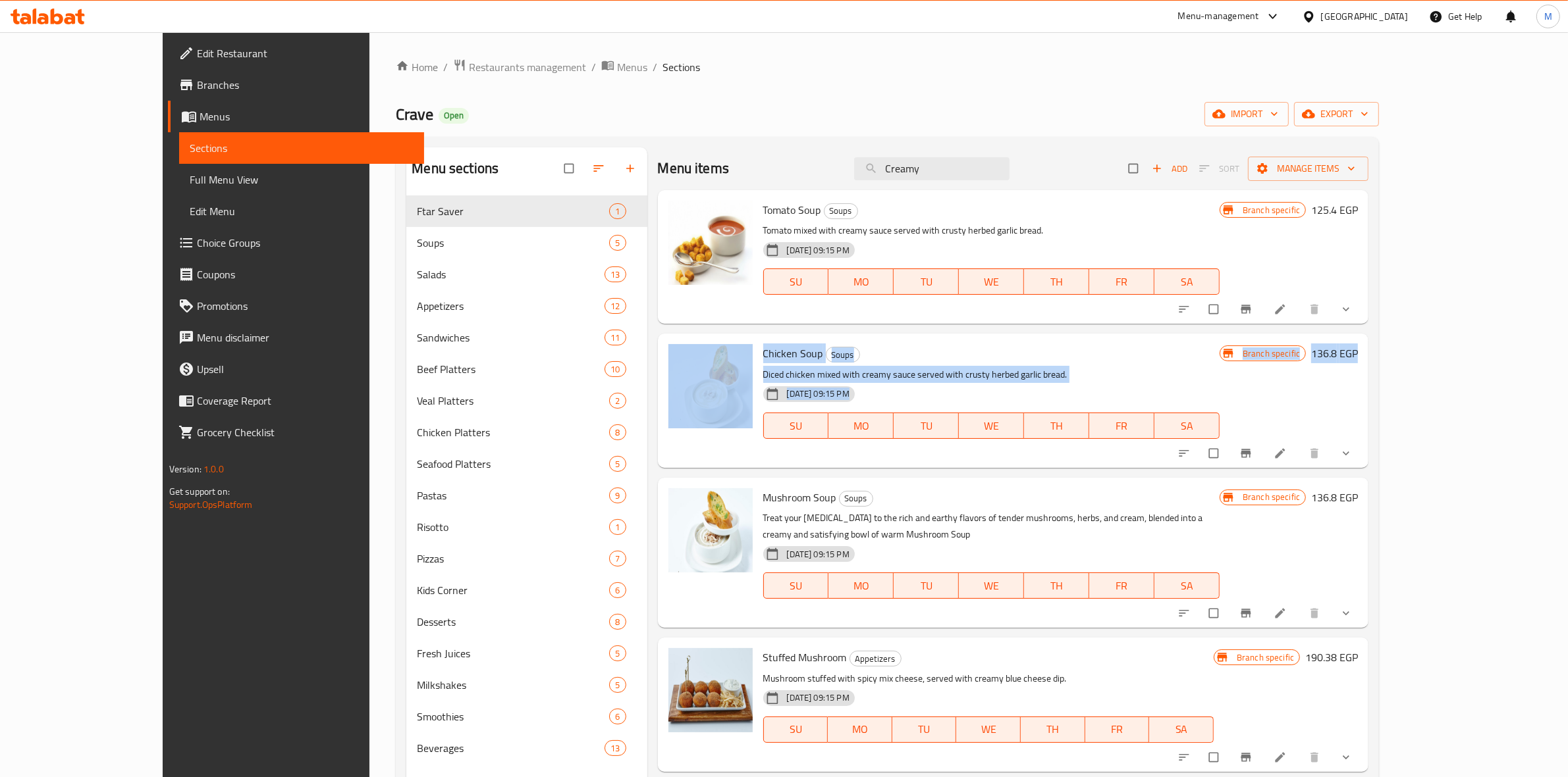
drag, startPoint x: 1532, startPoint y: 303, endPoint x: 1529, endPoint y: 334, distance: 31.1
click at [1378, 334] on div "Menu sections Ftar Saver 1 Soups 5 Salads 13 Appetizers 12 Sandwiches 11 Beef P…" at bounding box center [888, 536] width 983 height 799
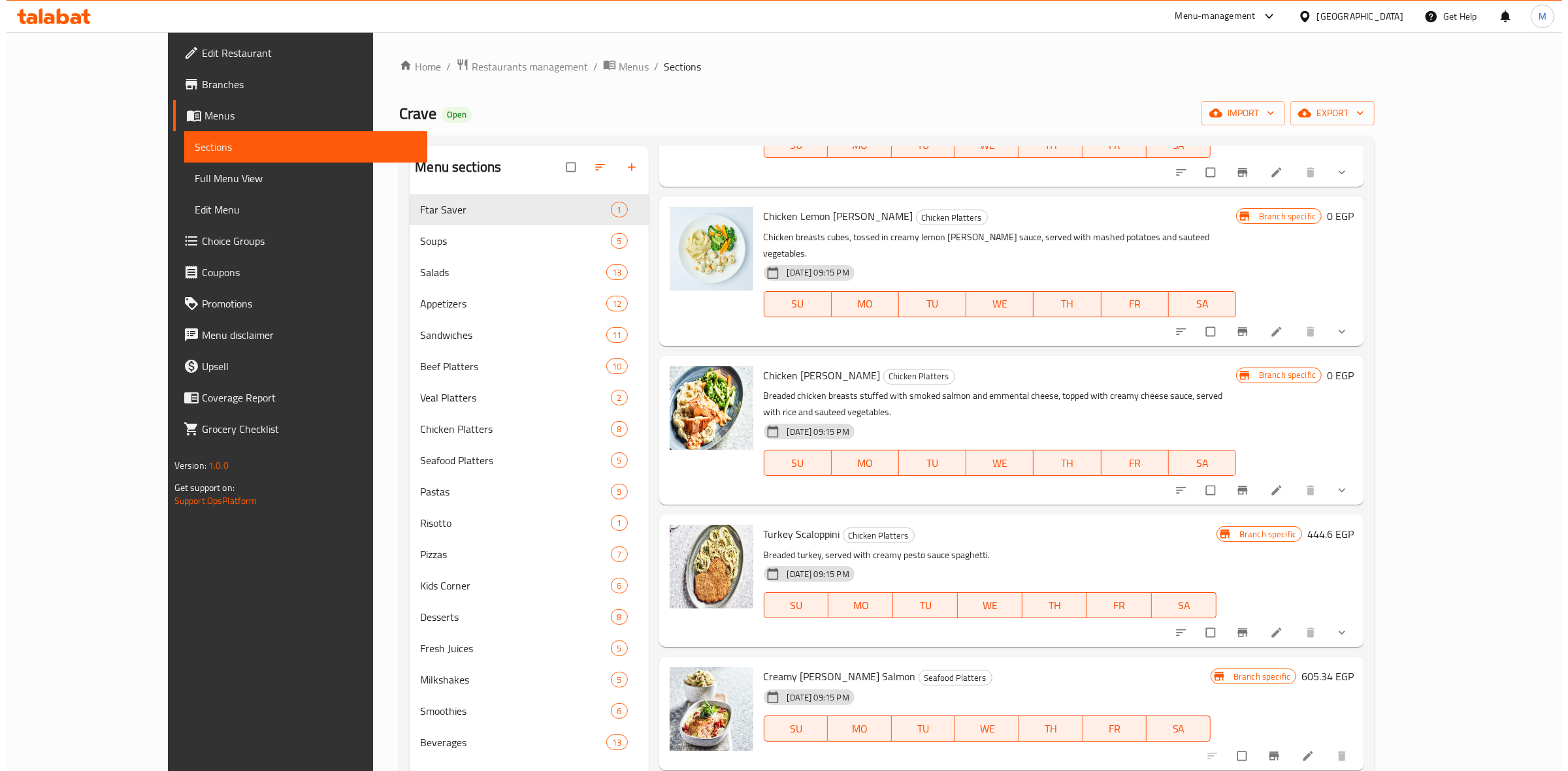
scroll to position [1138, 0]
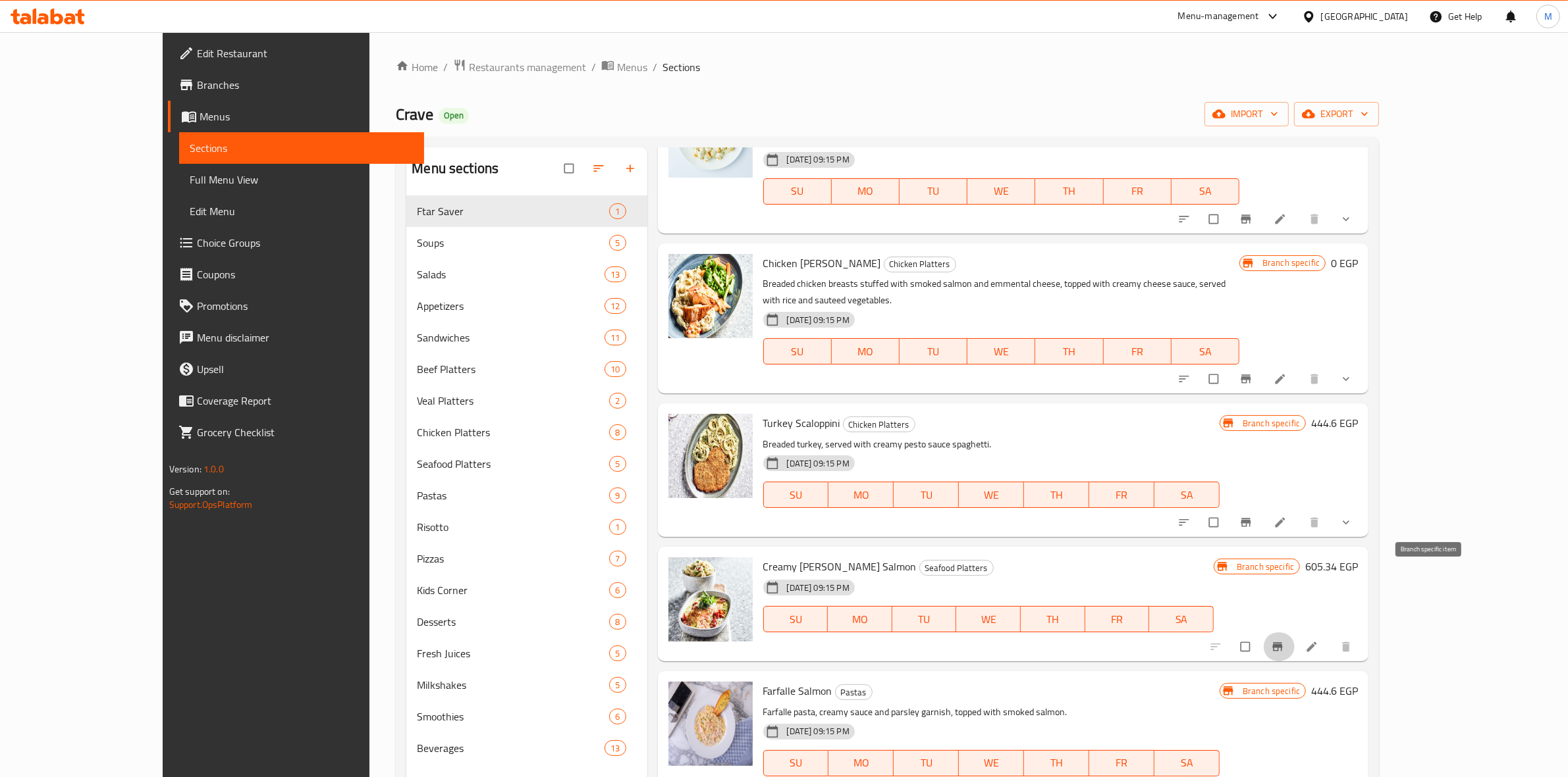
click at [1284, 641] on icon "Branch-specific-item" at bounding box center [1277, 647] width 13 height 13
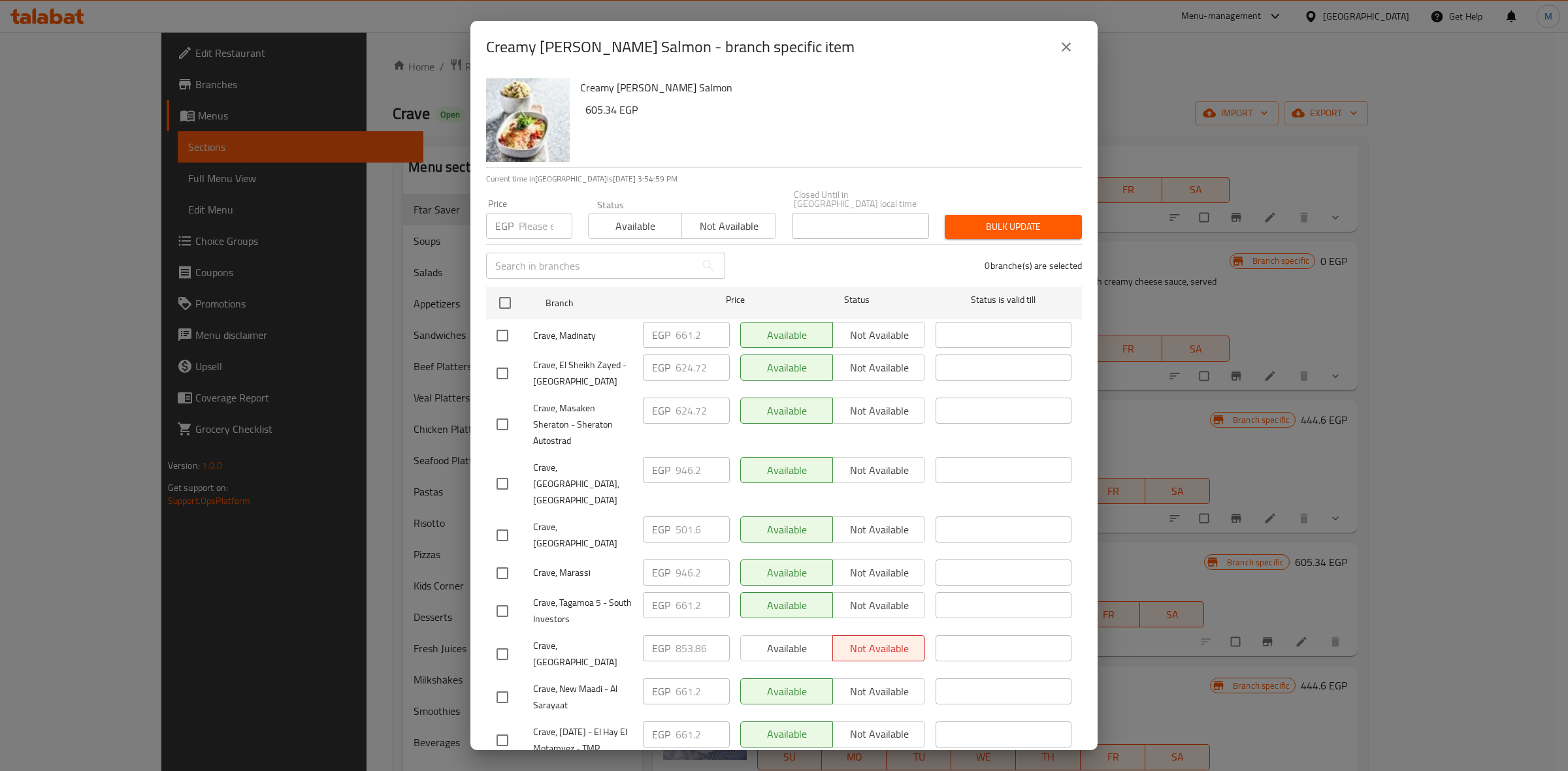
click at [505, 415] on input "checkbox" at bounding box center [503, 424] width 27 height 27
checkbox input "true"
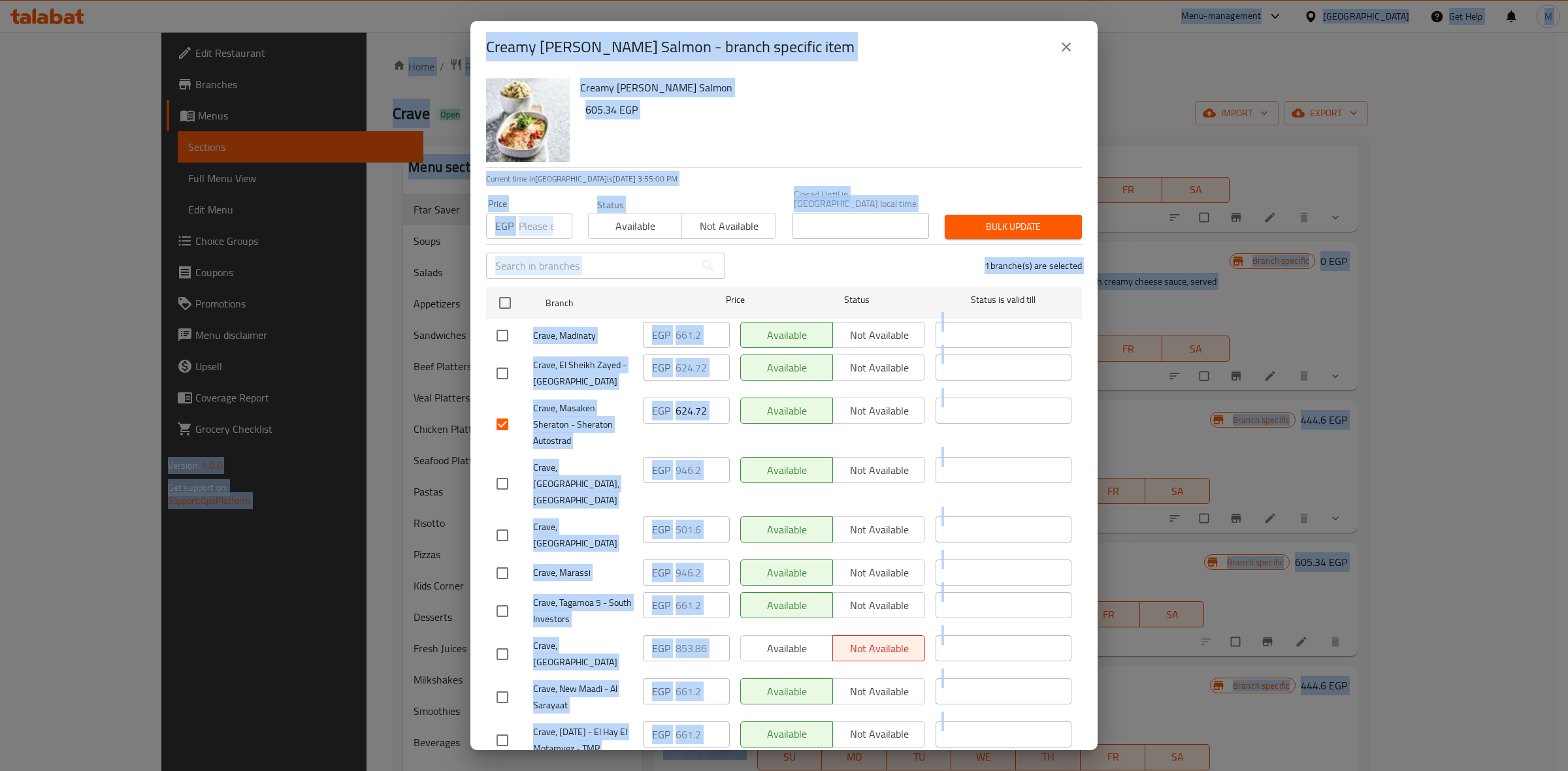
click at [683, 405] on input "624.72" at bounding box center [702, 410] width 54 height 26
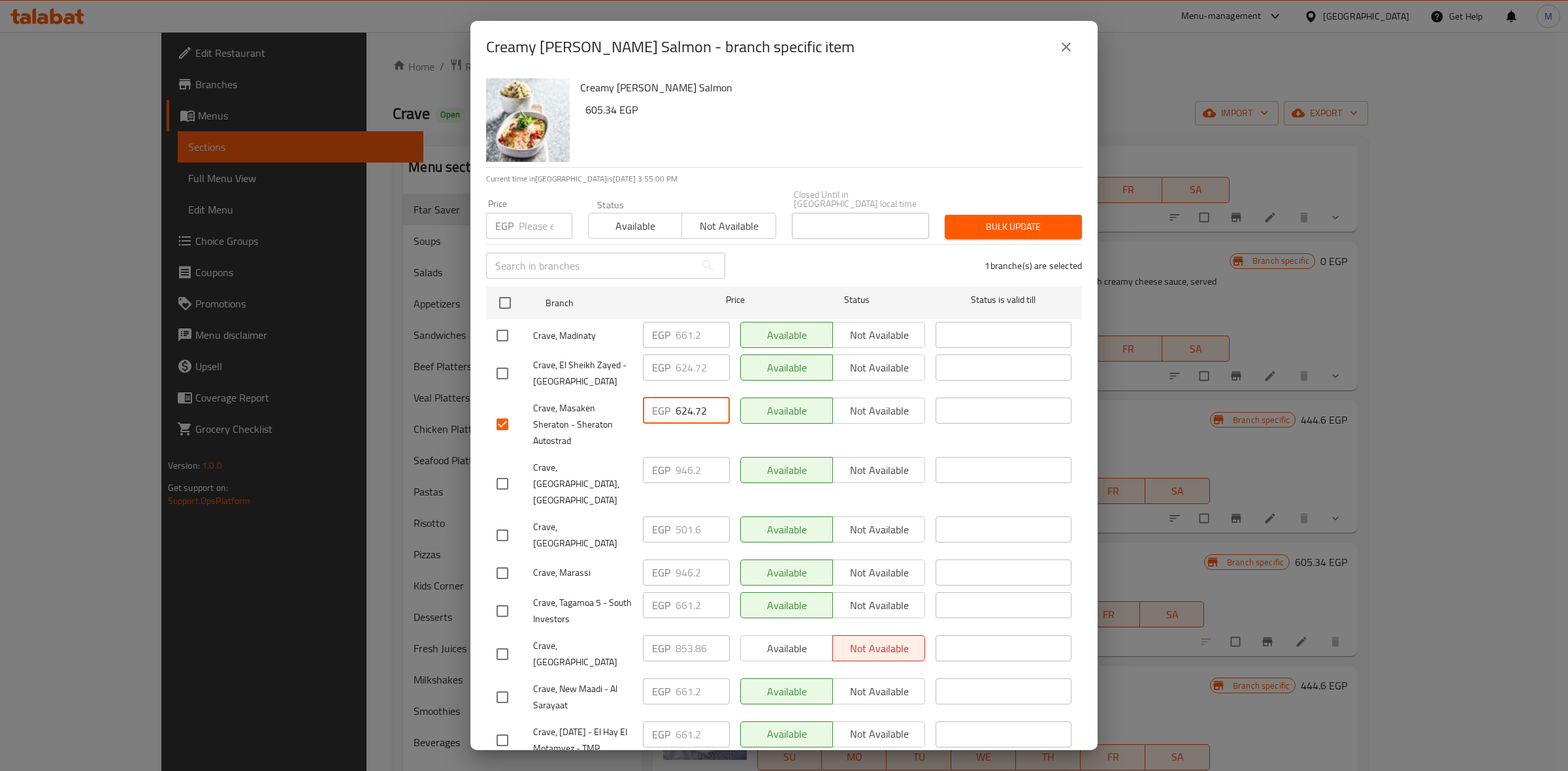
click at [683, 405] on input "624.72" at bounding box center [702, 410] width 54 height 26
paste input "61."
type input "661.2"
click at [493, 362] on input "checkbox" at bounding box center [503, 373] width 27 height 27
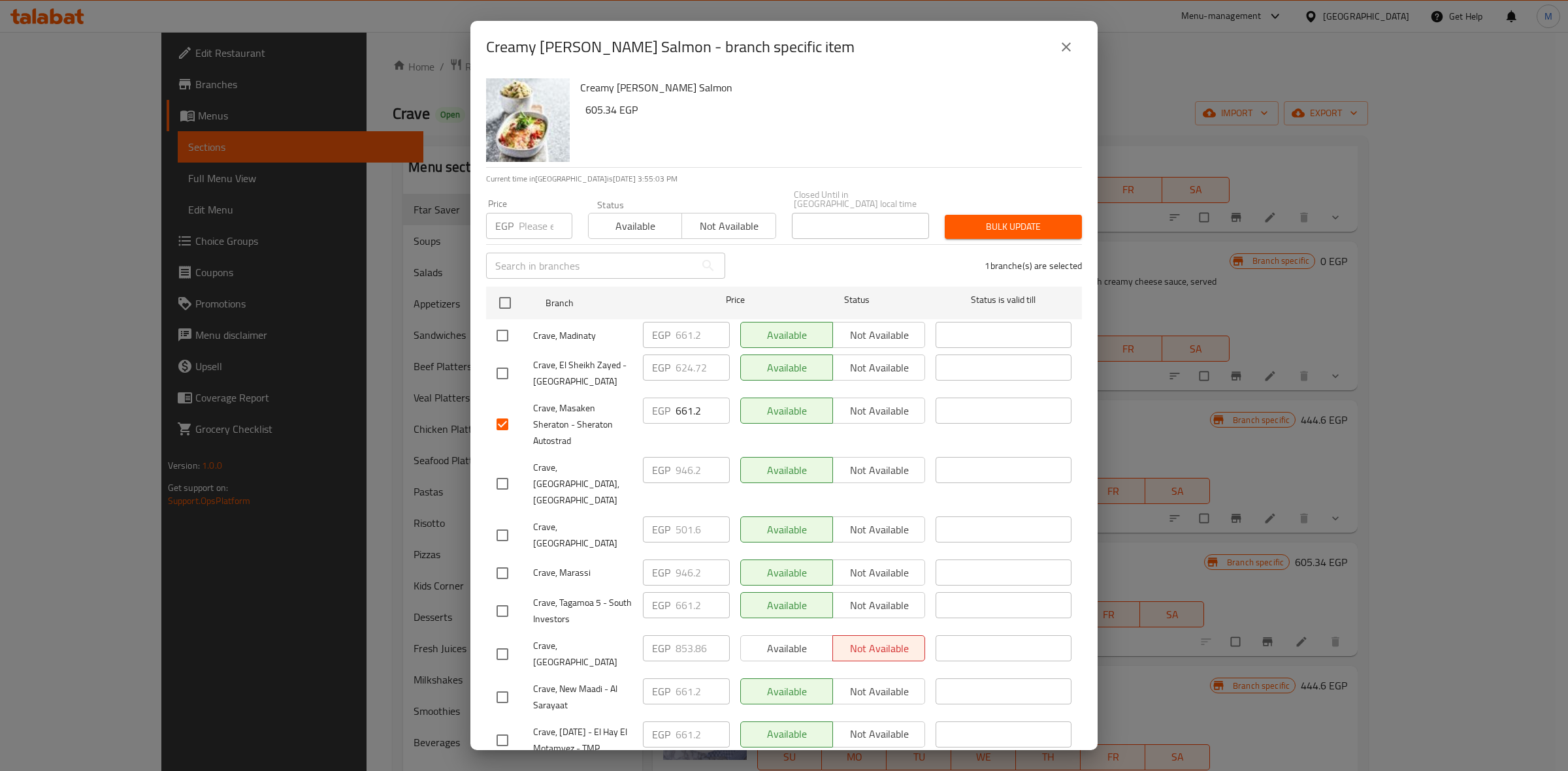
checkbox input "true"
click at [683, 363] on input "624.72" at bounding box center [702, 367] width 54 height 26
paste input "61."
type input "661.2"
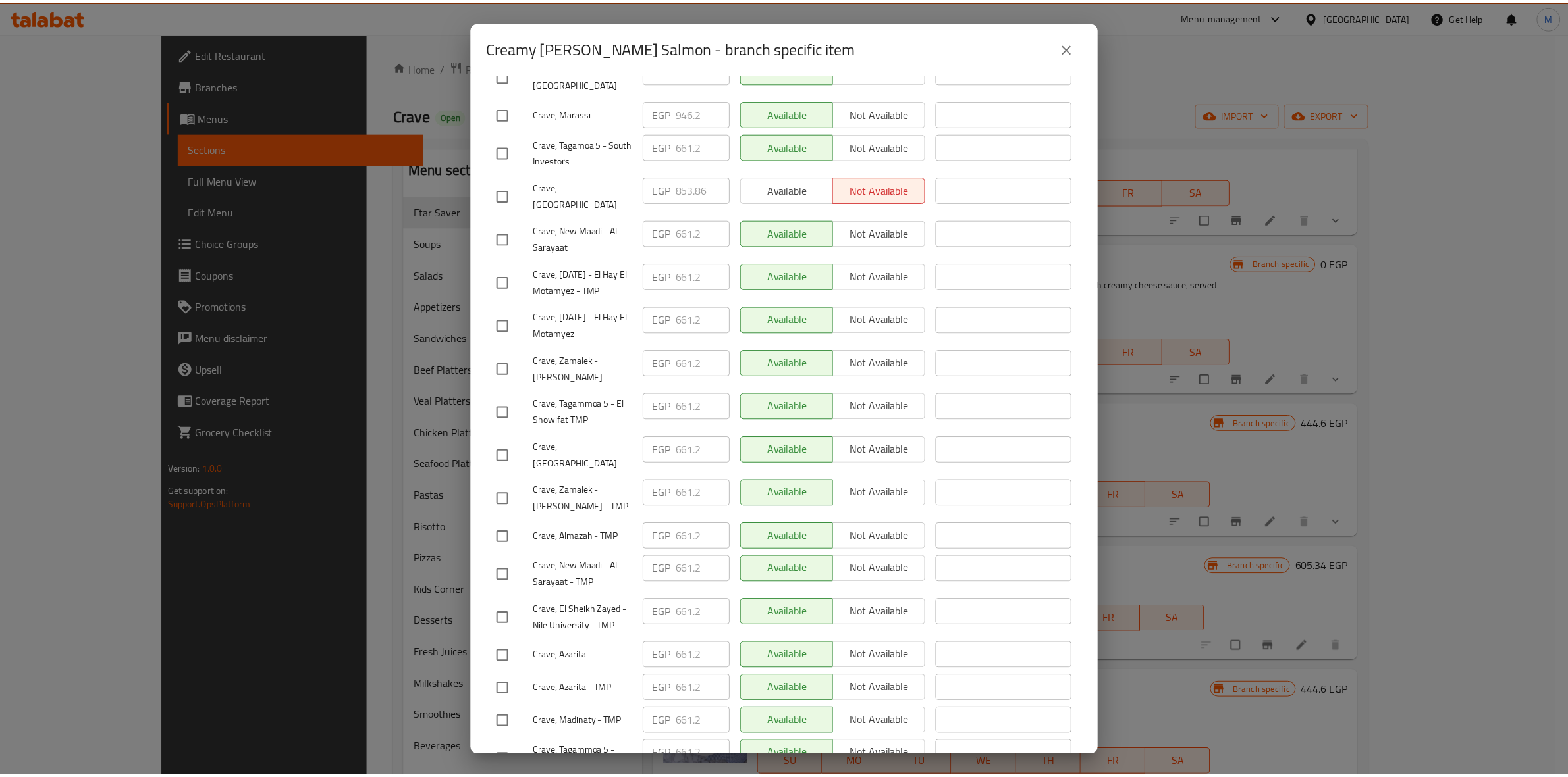
scroll to position [526, 0]
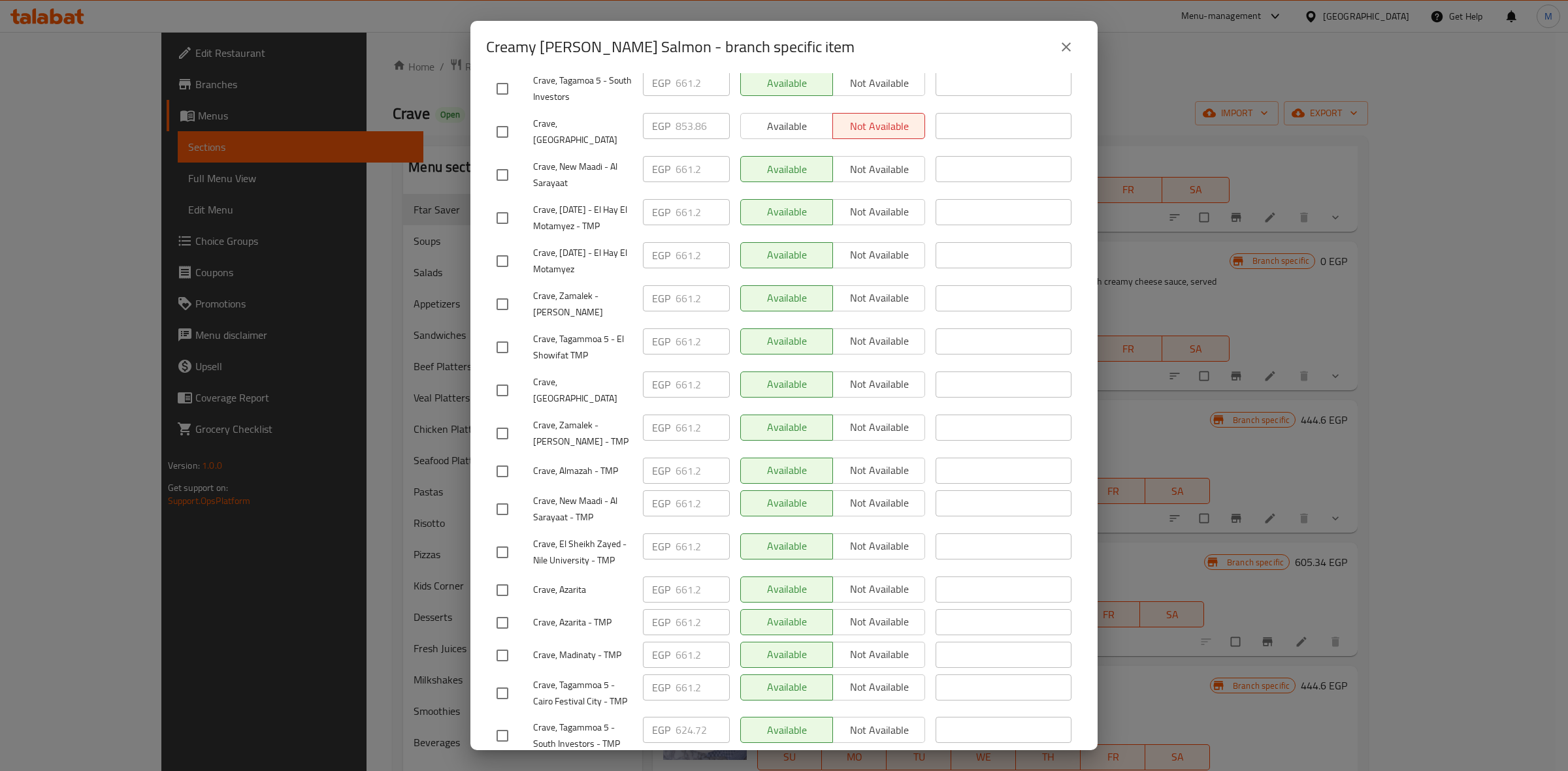
click at [508, 722] on input "checkbox" at bounding box center [503, 736] width 27 height 27
checkbox input "true"
click at [681, 717] on input "624.72" at bounding box center [702, 730] width 54 height 26
paste input "61."
type input "661.2"
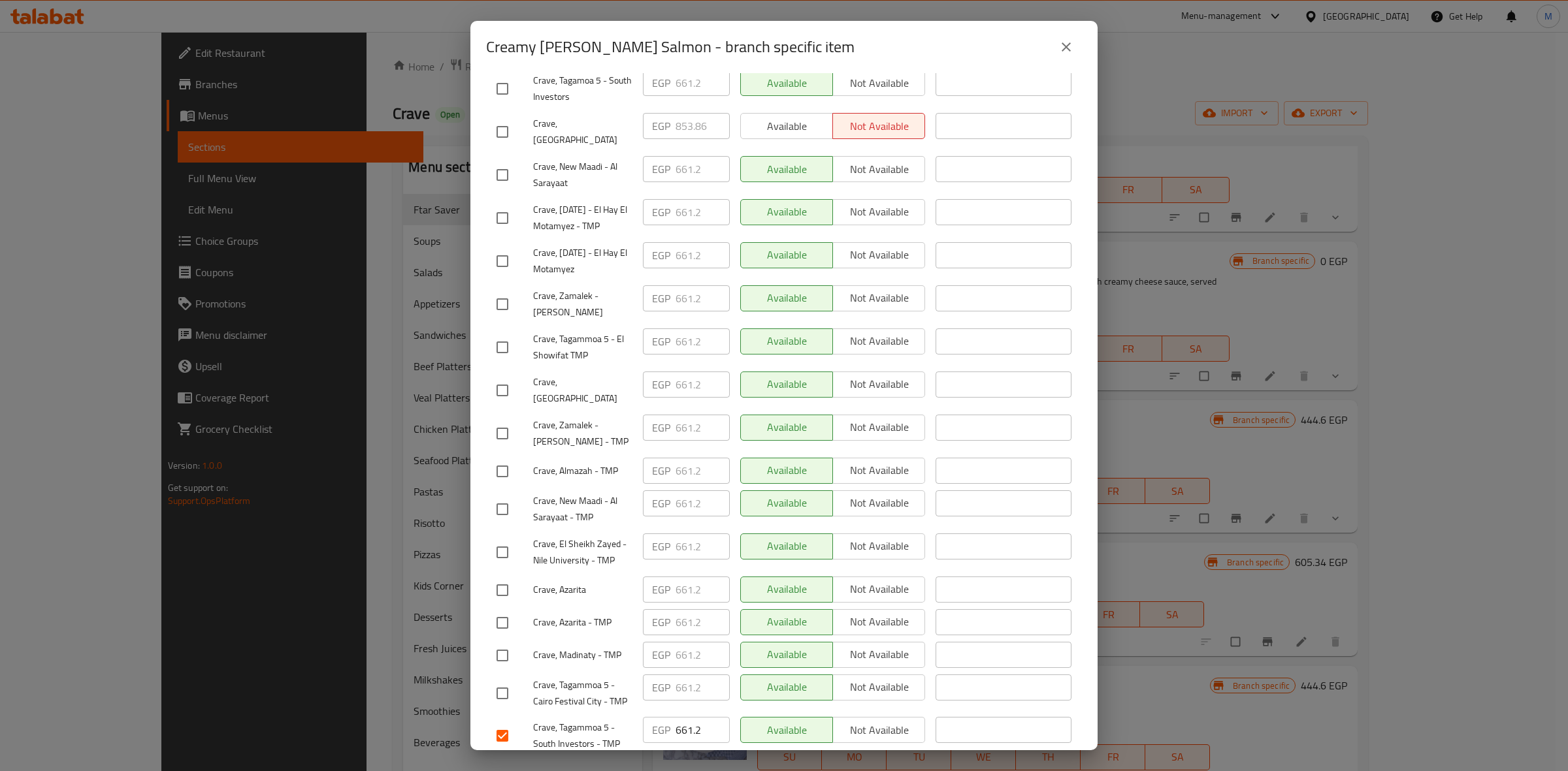
click at [817, 767] on span "Save" at bounding box center [784, 775] width 575 height 17
